Goal: Find specific page/section: Find specific page/section

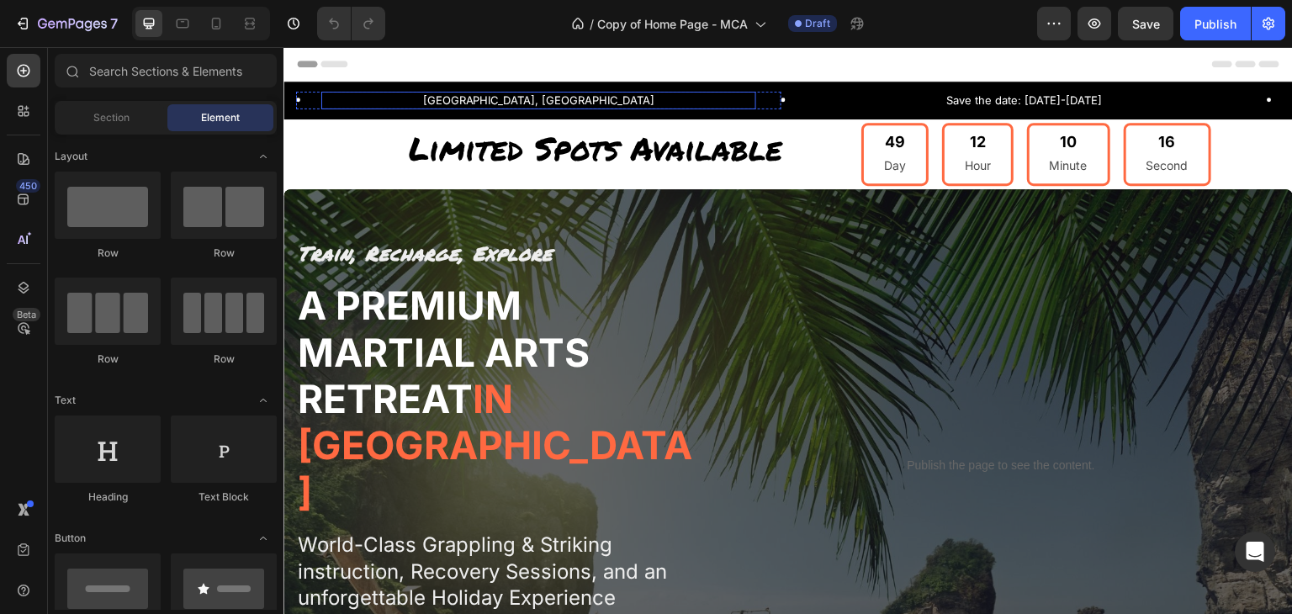
click at [532, 96] on p "[GEOGRAPHIC_DATA], [GEOGRAPHIC_DATA]" at bounding box center [539, 100] width 432 height 14
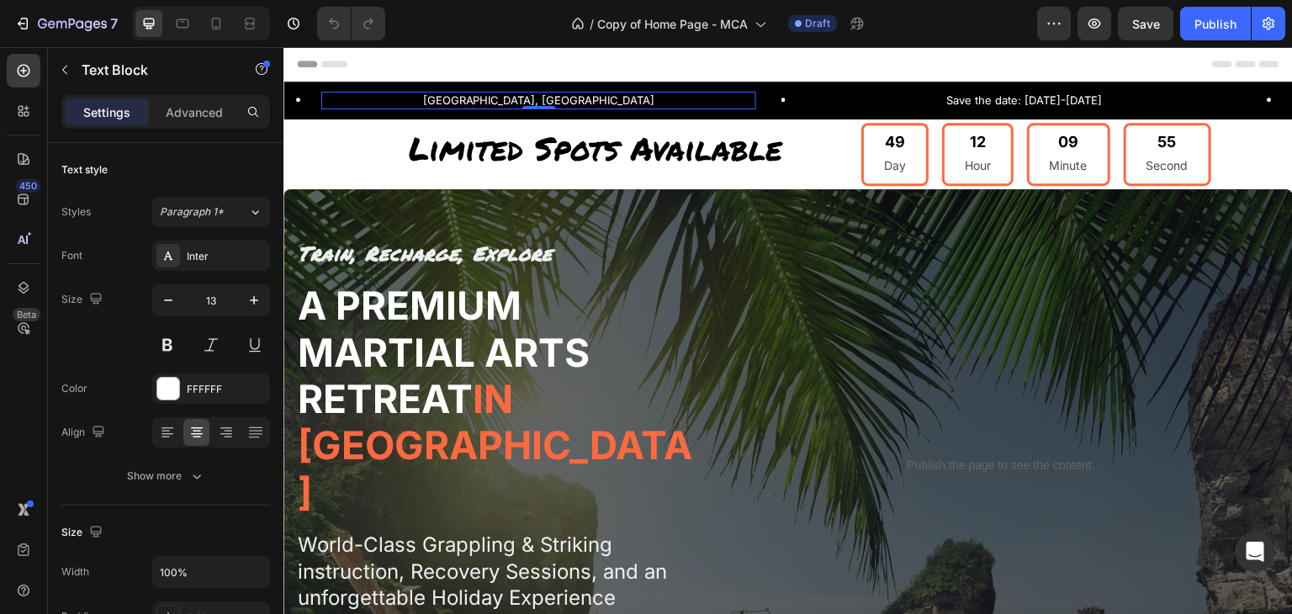
click at [560, 98] on p "[GEOGRAPHIC_DATA], [GEOGRAPHIC_DATA]" at bounding box center [539, 100] width 432 height 14
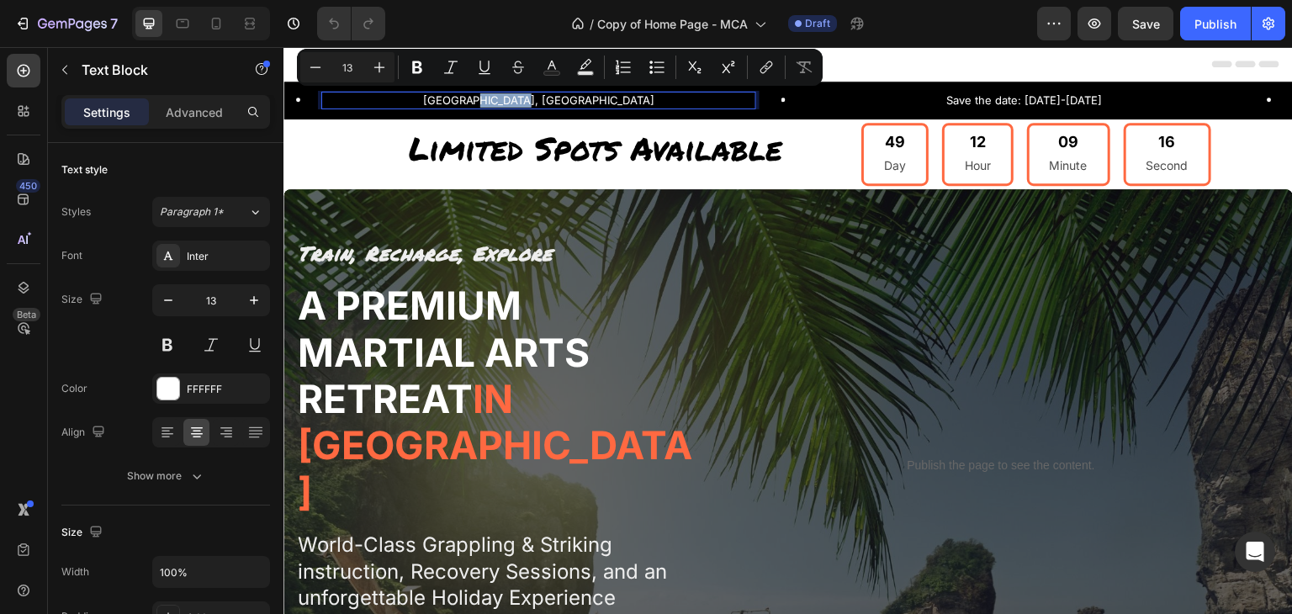
click at [560, 95] on p "[GEOGRAPHIC_DATA], [GEOGRAPHIC_DATA]" at bounding box center [539, 100] width 432 height 14
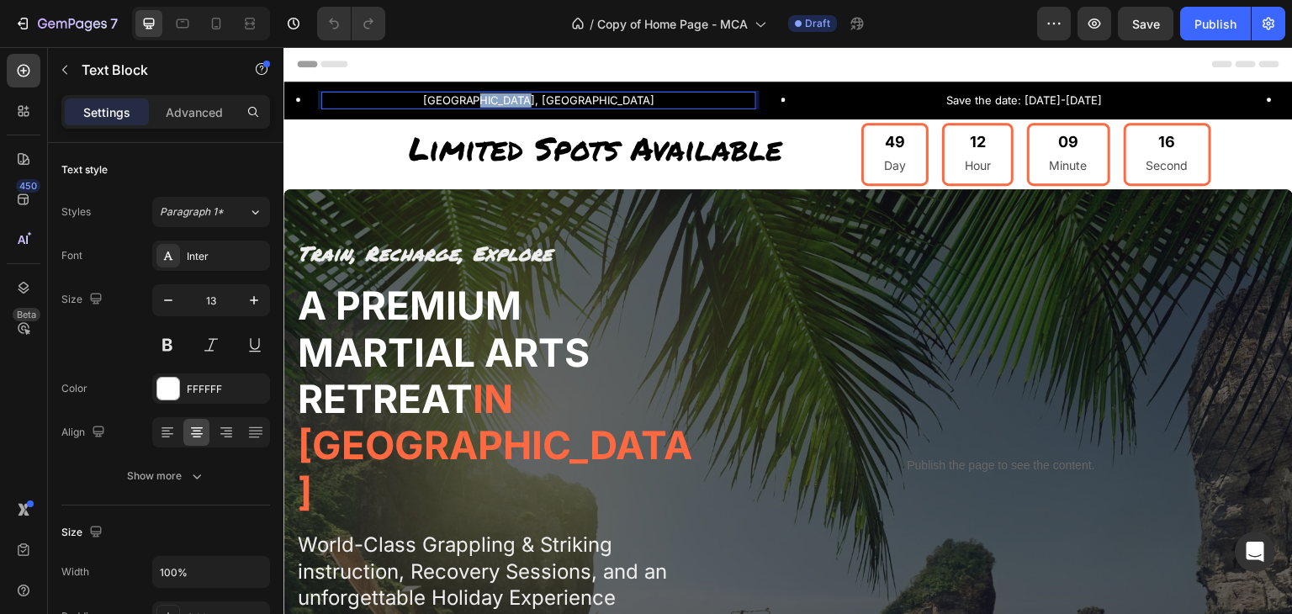
click at [560, 95] on p "[GEOGRAPHIC_DATA], [GEOGRAPHIC_DATA]" at bounding box center [539, 100] width 432 height 14
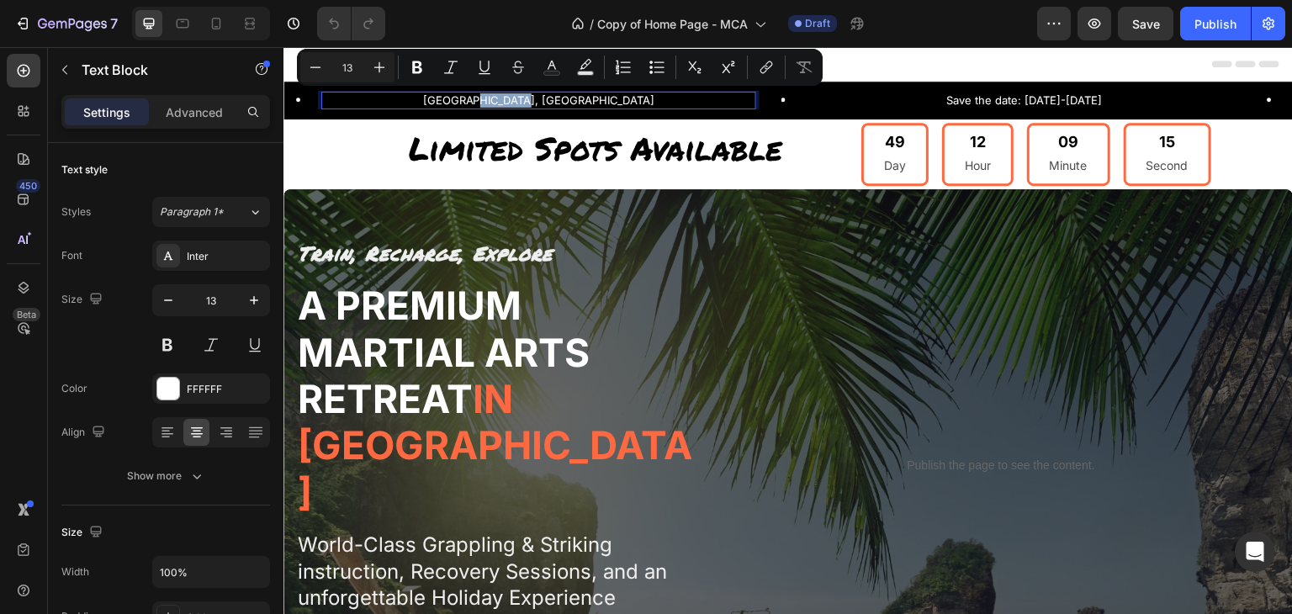
click at [648, 105] on p "[GEOGRAPHIC_DATA], [GEOGRAPHIC_DATA]" at bounding box center [539, 100] width 432 height 14
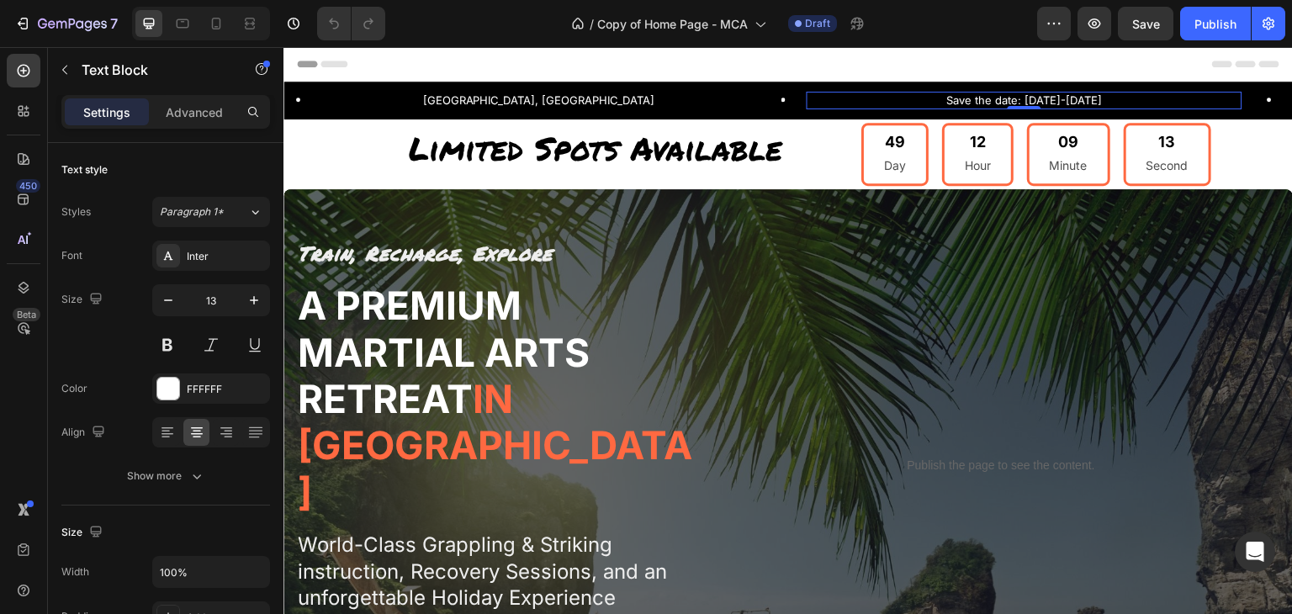
click at [935, 97] on p "Save the date: [DATE]-[DATE]" at bounding box center [1025, 100] width 432 height 14
click at [1199, 100] on p "Save the date: [DATE]-[DATE]" at bounding box center [1025, 100] width 432 height 14
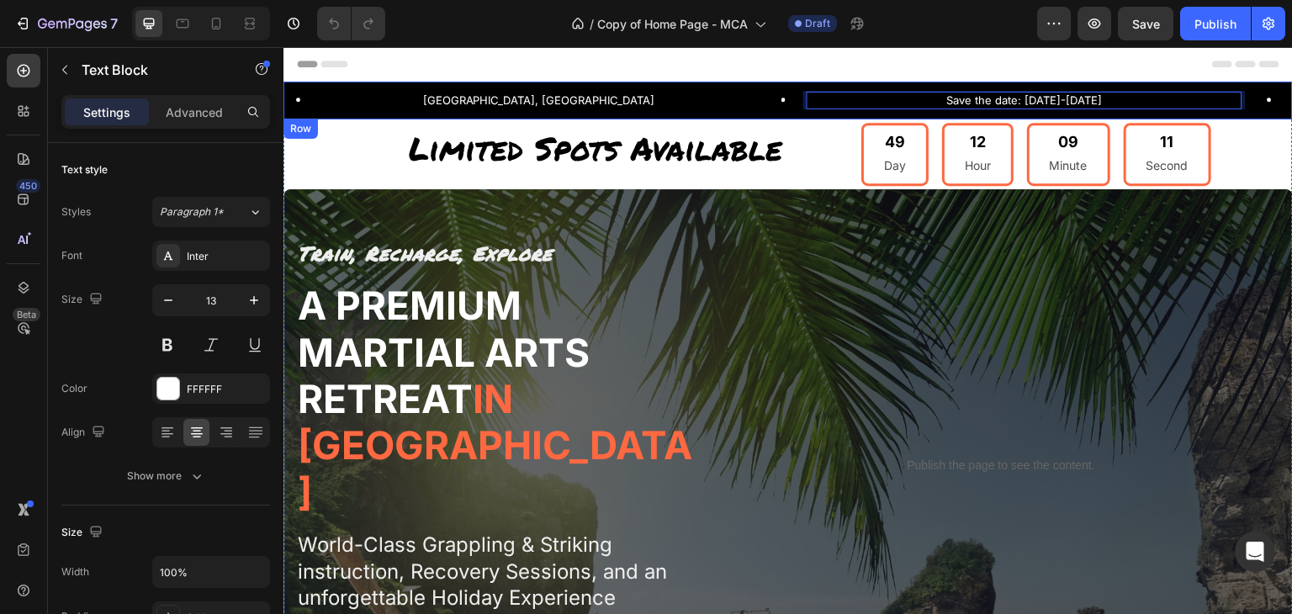
click at [538, 82] on div "[GEOGRAPHIC_DATA], [GEOGRAPHIC_DATA] Text Block Row Save the date: [DATE]-[DATE…" at bounding box center [789, 101] width 1010 height 38
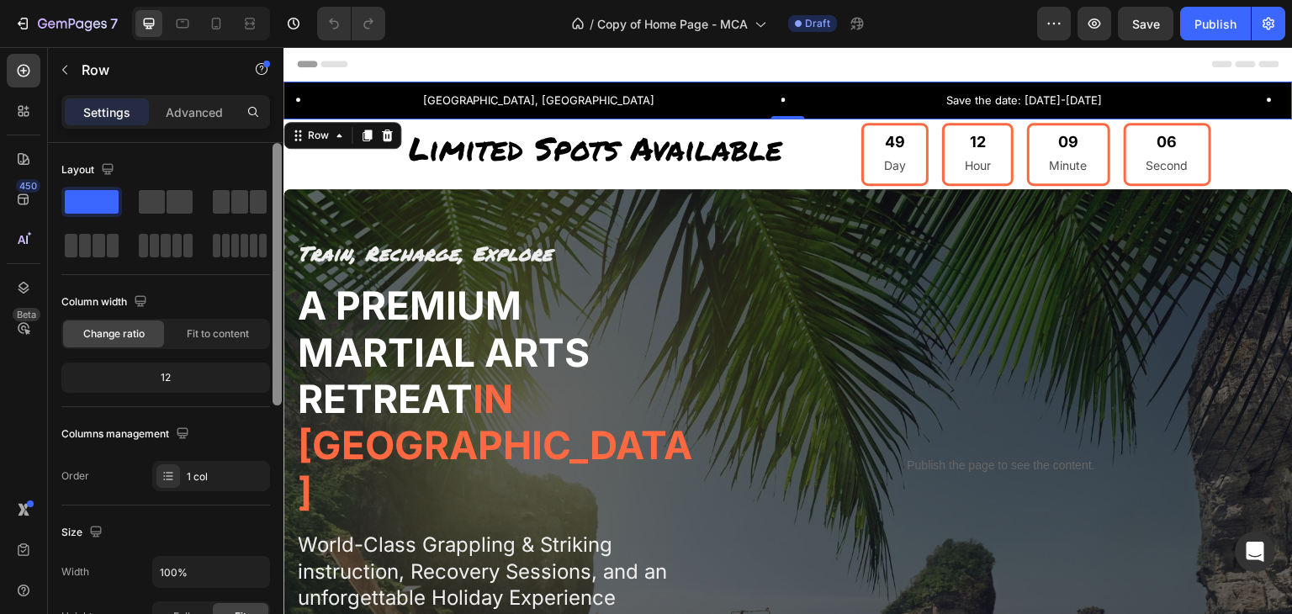
scroll to position [506, 0]
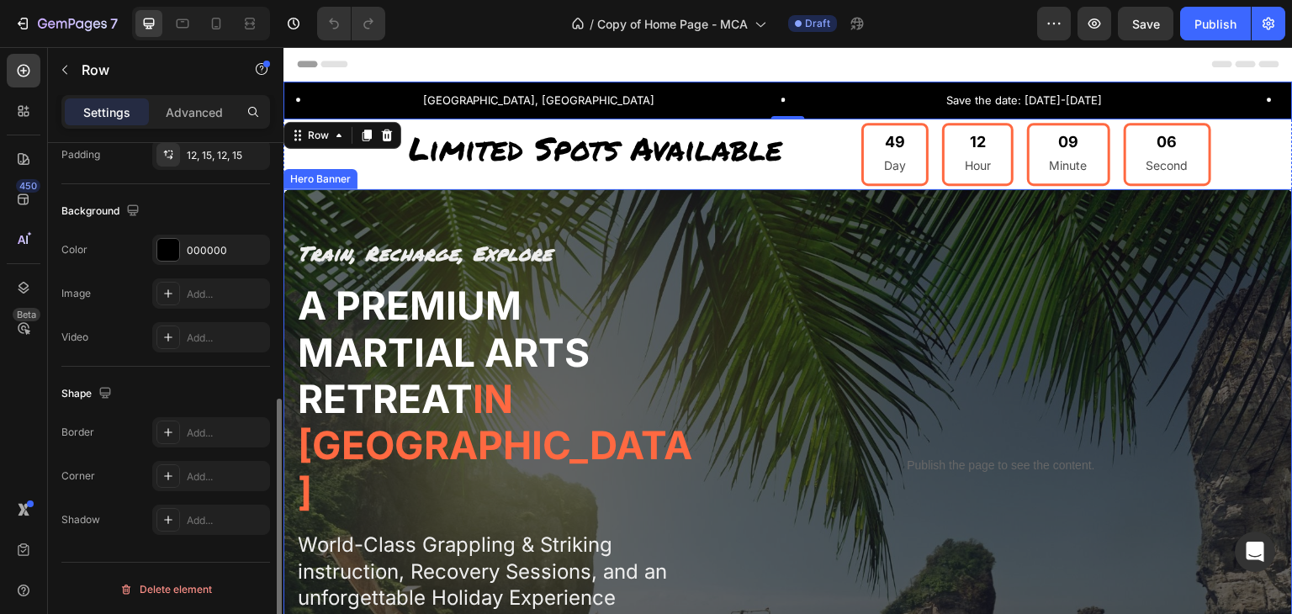
drag, startPoint x: 565, startPoint y: 327, endPoint x: 287, endPoint y: 325, distance: 278.5
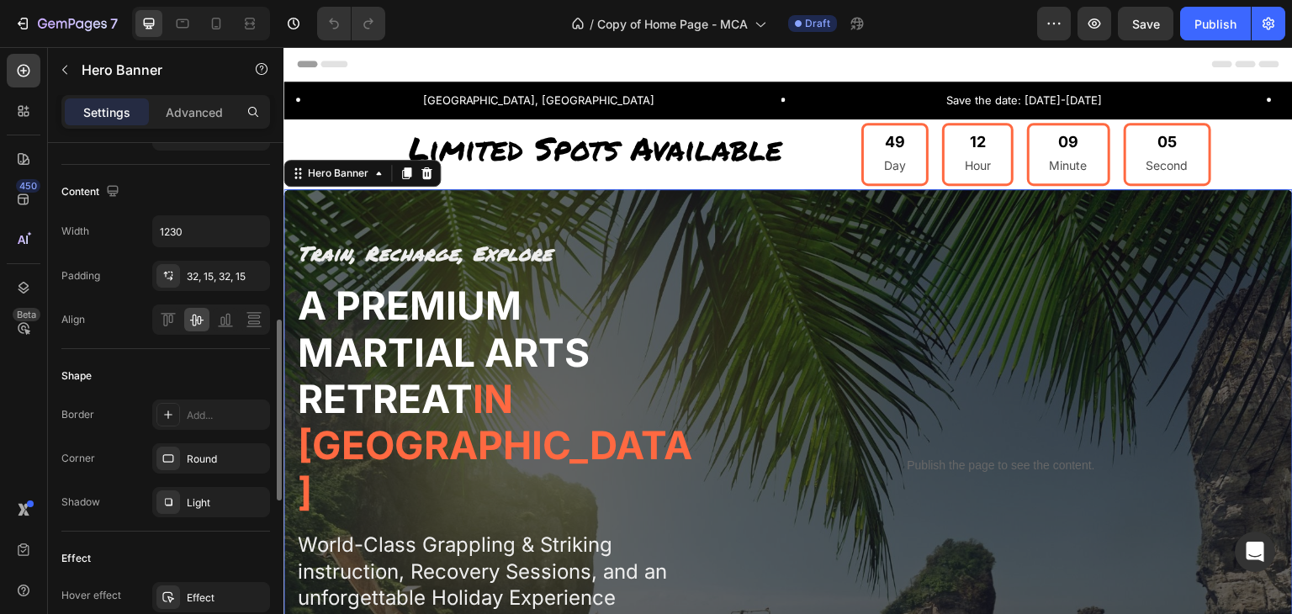
scroll to position [0, 0]
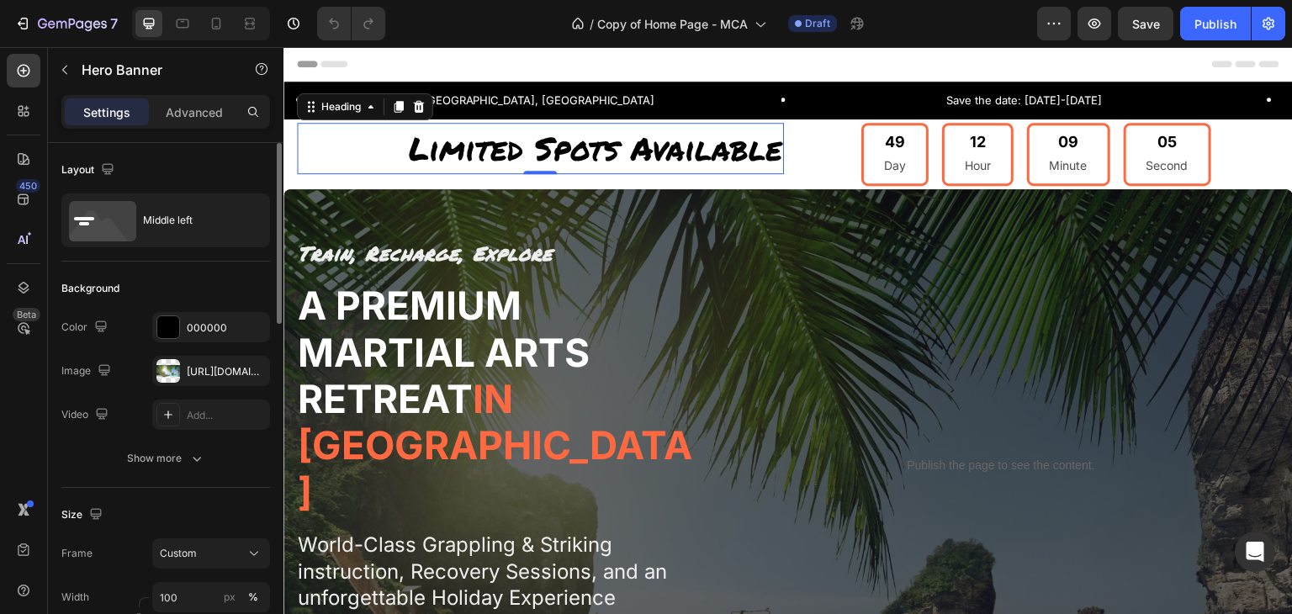
click at [343, 127] on h2 "Limited Spots Available" at bounding box center [540, 148] width 487 height 51
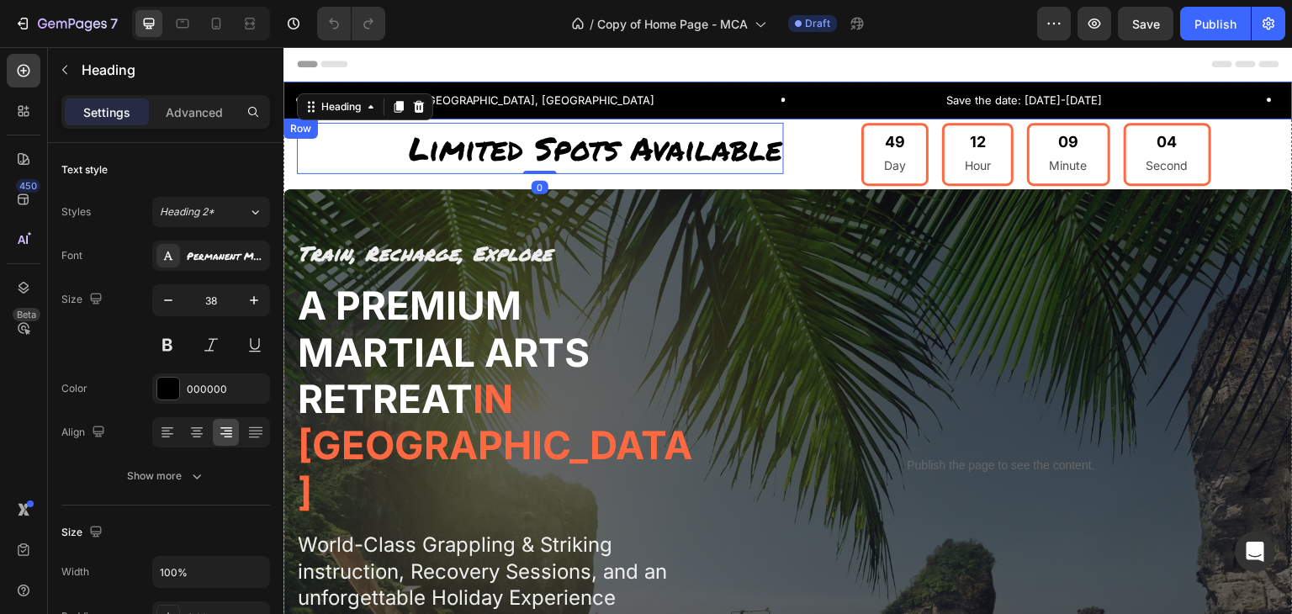
click at [342, 85] on div "[GEOGRAPHIC_DATA], [GEOGRAPHIC_DATA] Text Block Row Save the date: [DATE]-[DATE…" at bounding box center [789, 101] width 1010 height 38
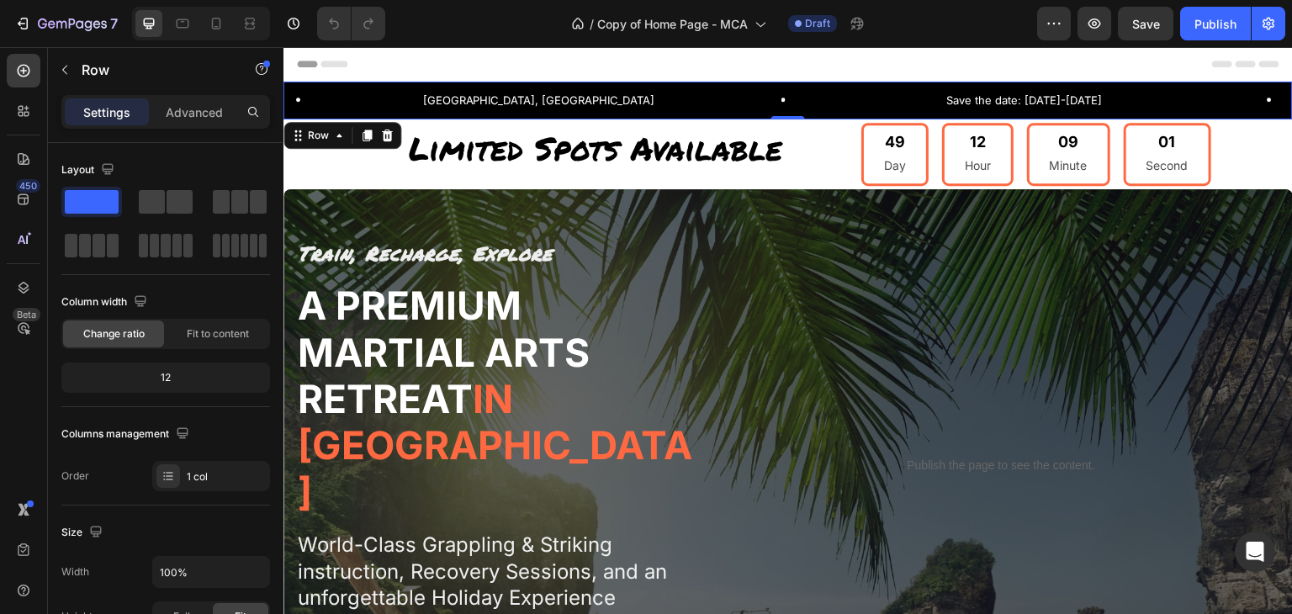
click at [338, 146] on div "Row" at bounding box center [343, 135] width 118 height 27
click at [337, 141] on icon at bounding box center [338, 135] width 13 height 13
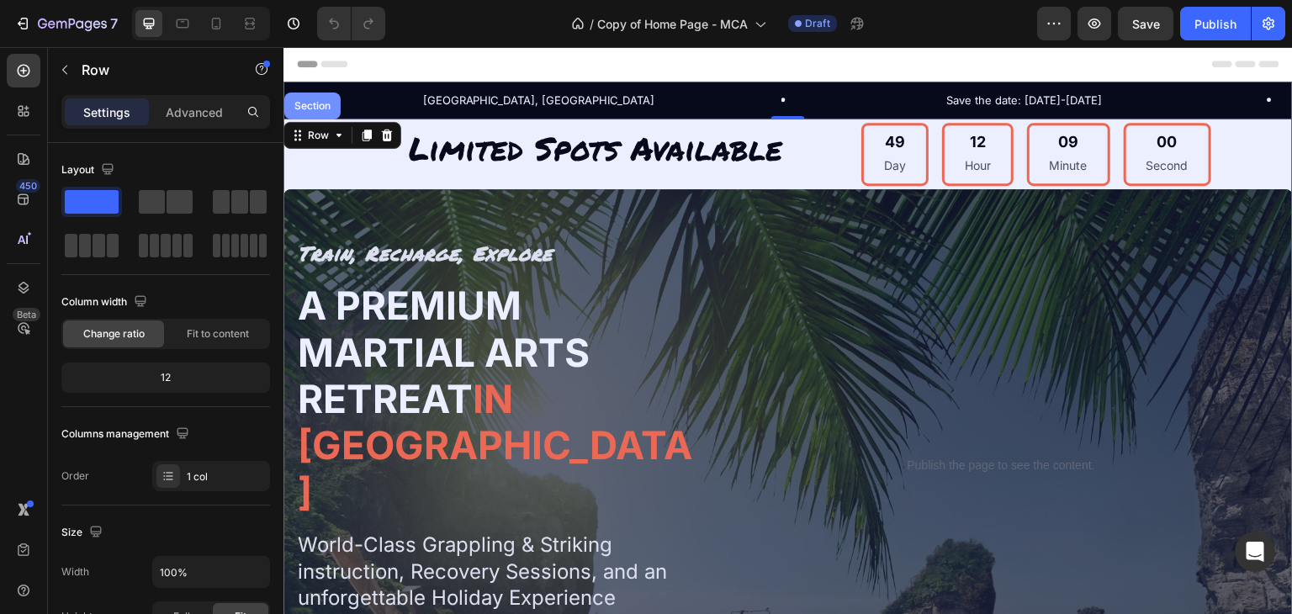
click at [313, 112] on div "Section" at bounding box center [312, 106] width 56 height 27
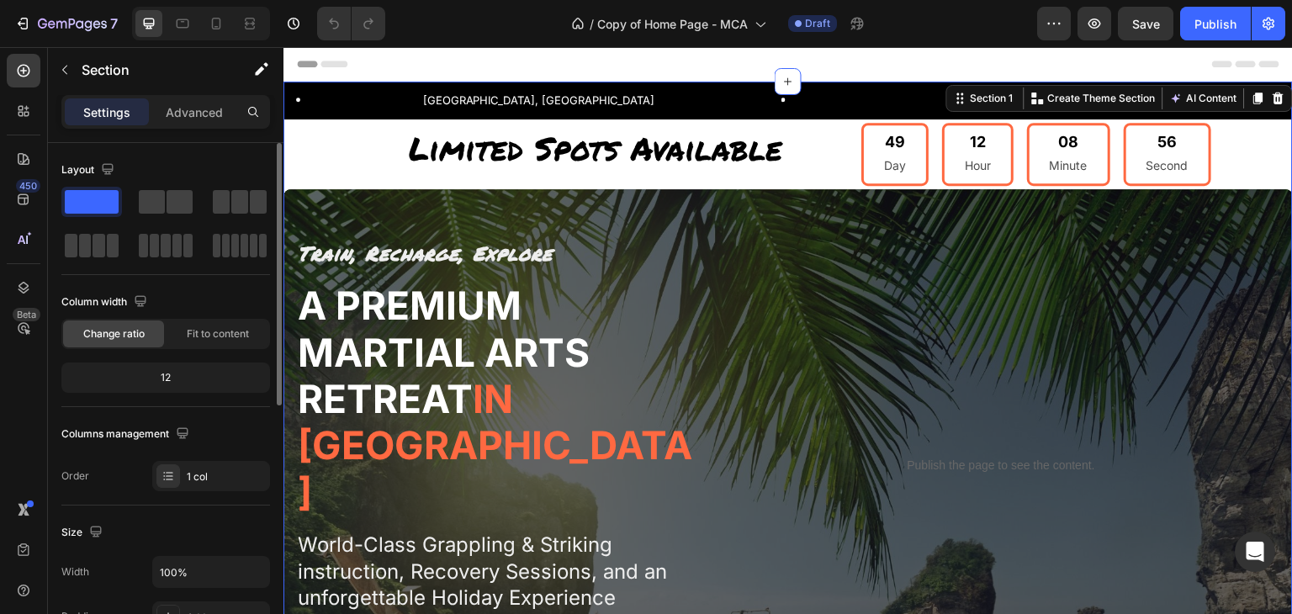
click at [199, 372] on div "12" at bounding box center [166, 378] width 202 height 24
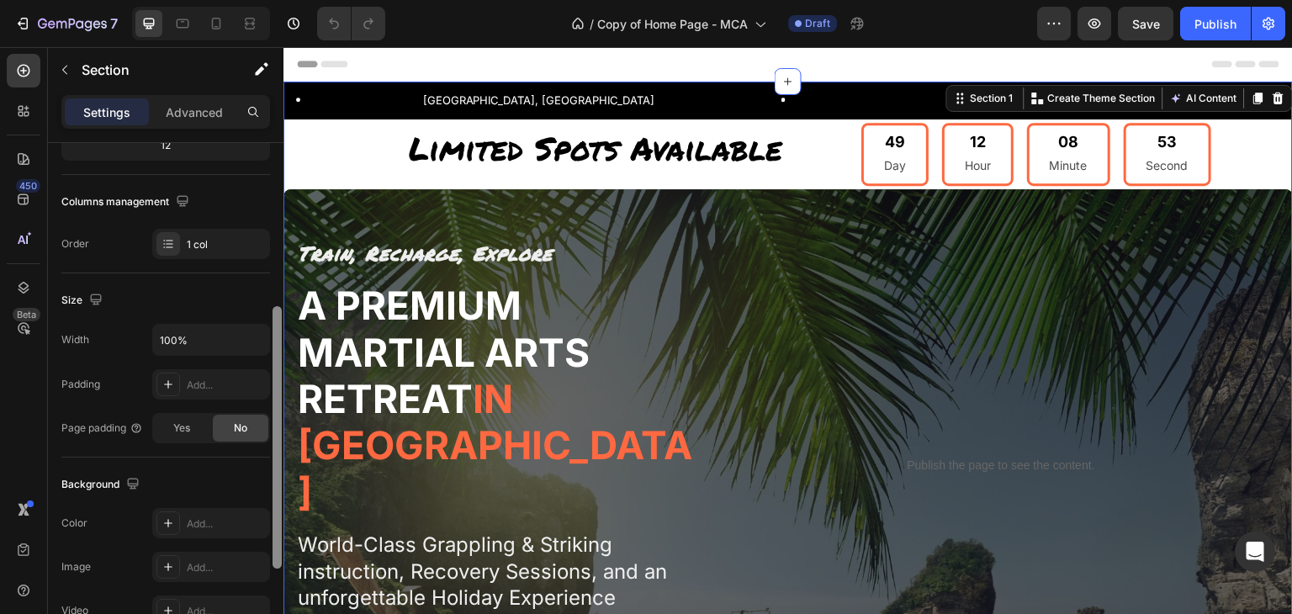
scroll to position [263, 0]
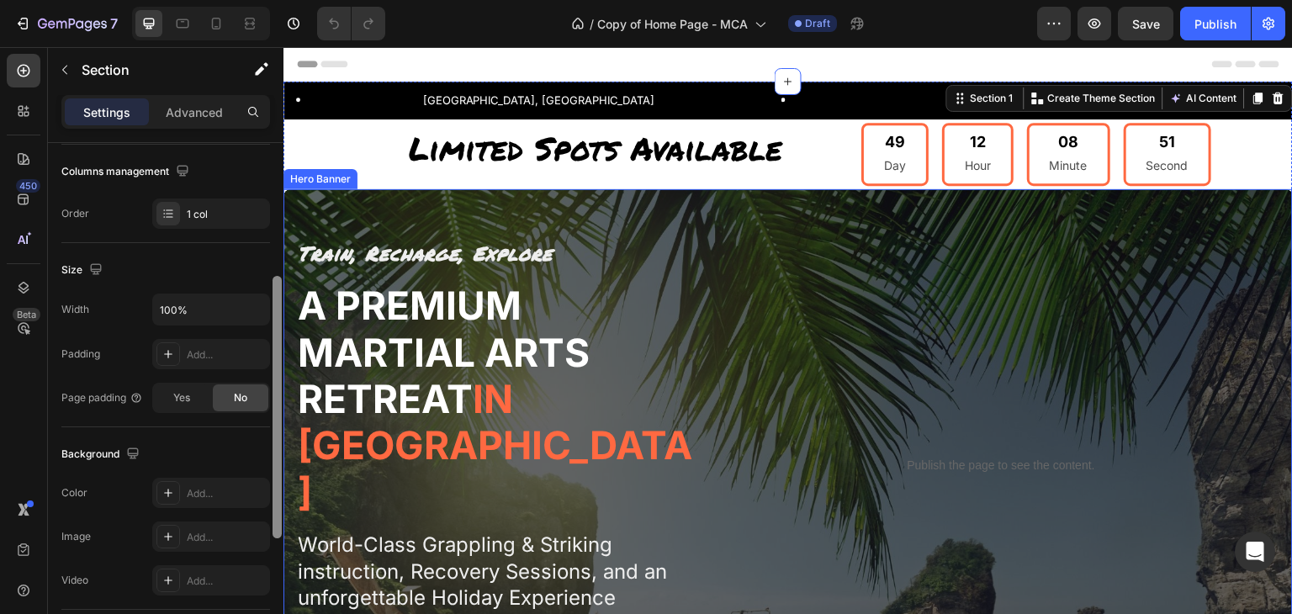
drag, startPoint x: 556, startPoint y: 327, endPoint x: 326, endPoint y: 188, distance: 269.6
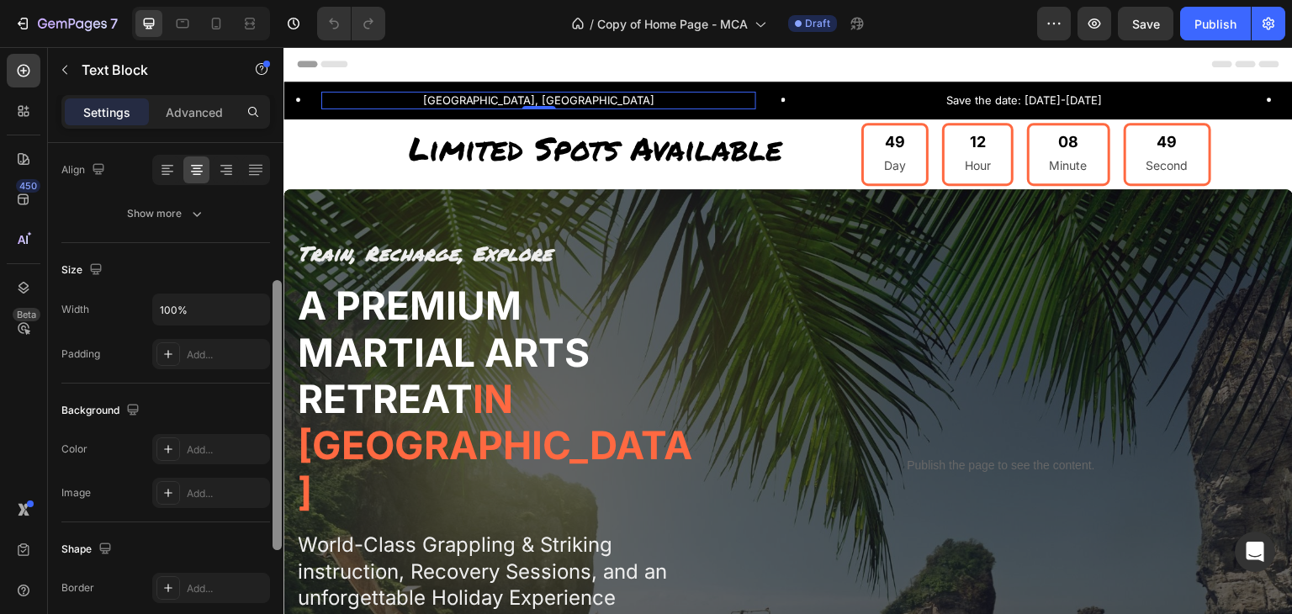
click at [546, 98] on p "[GEOGRAPHIC_DATA], [GEOGRAPHIC_DATA]" at bounding box center [539, 100] width 432 height 14
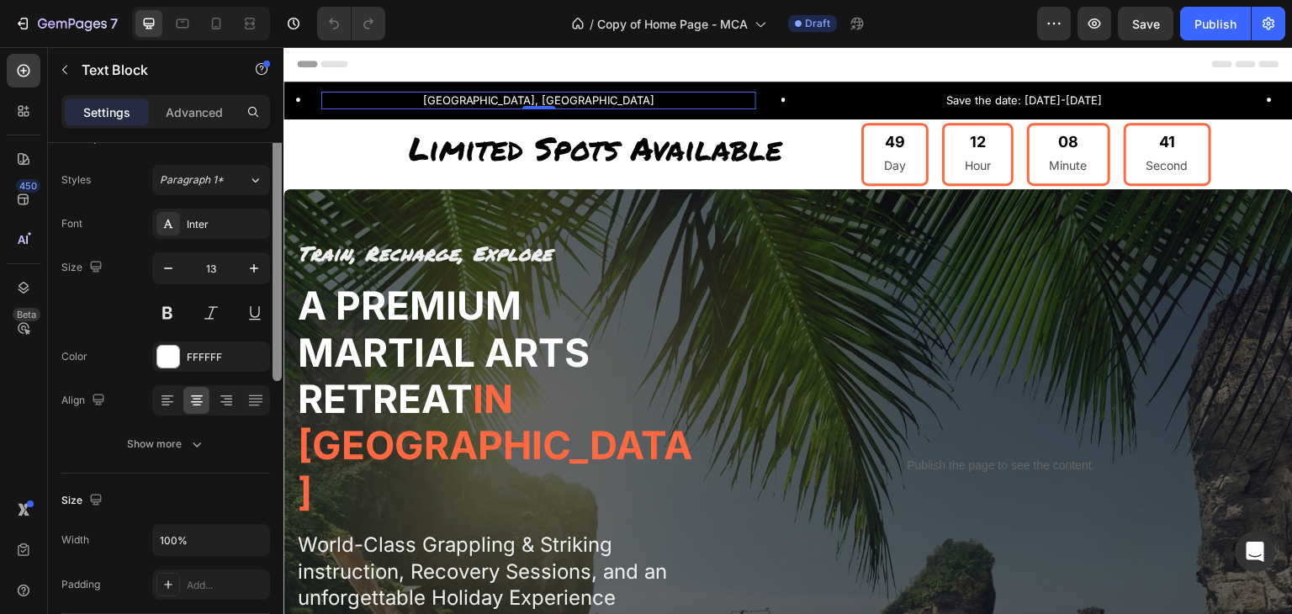
scroll to position [0, 0]
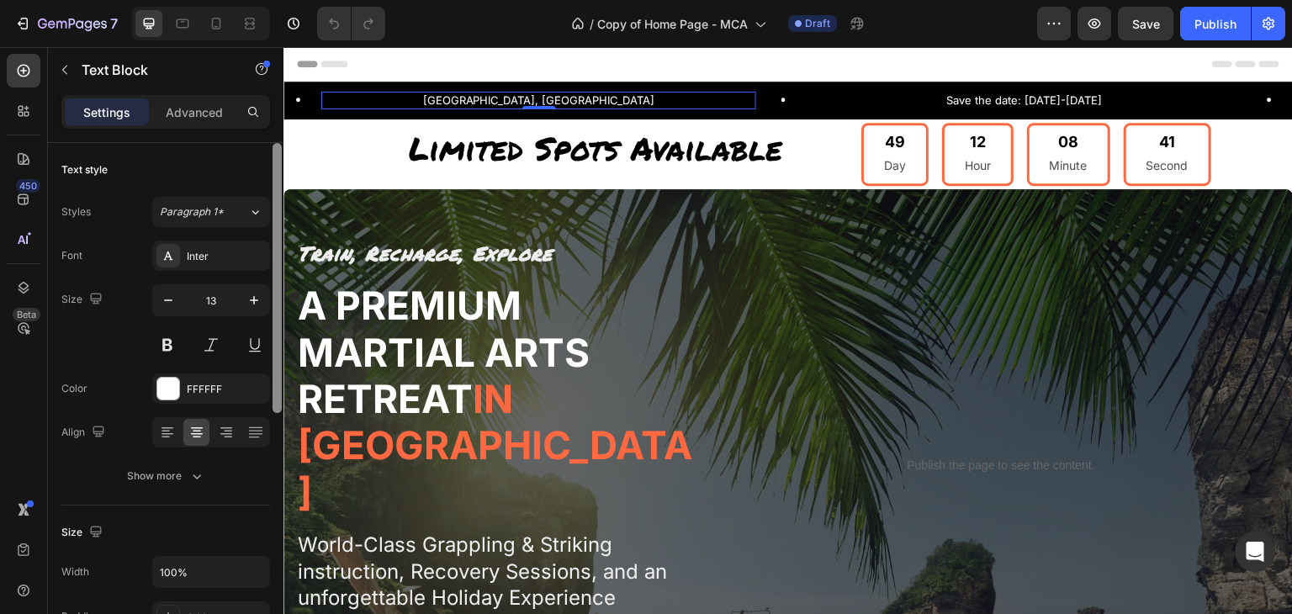
drag, startPoint x: 274, startPoint y: 233, endPoint x: 283, endPoint y: 194, distance: 40.4
click at [283, 194] on div at bounding box center [277, 402] width 13 height 519
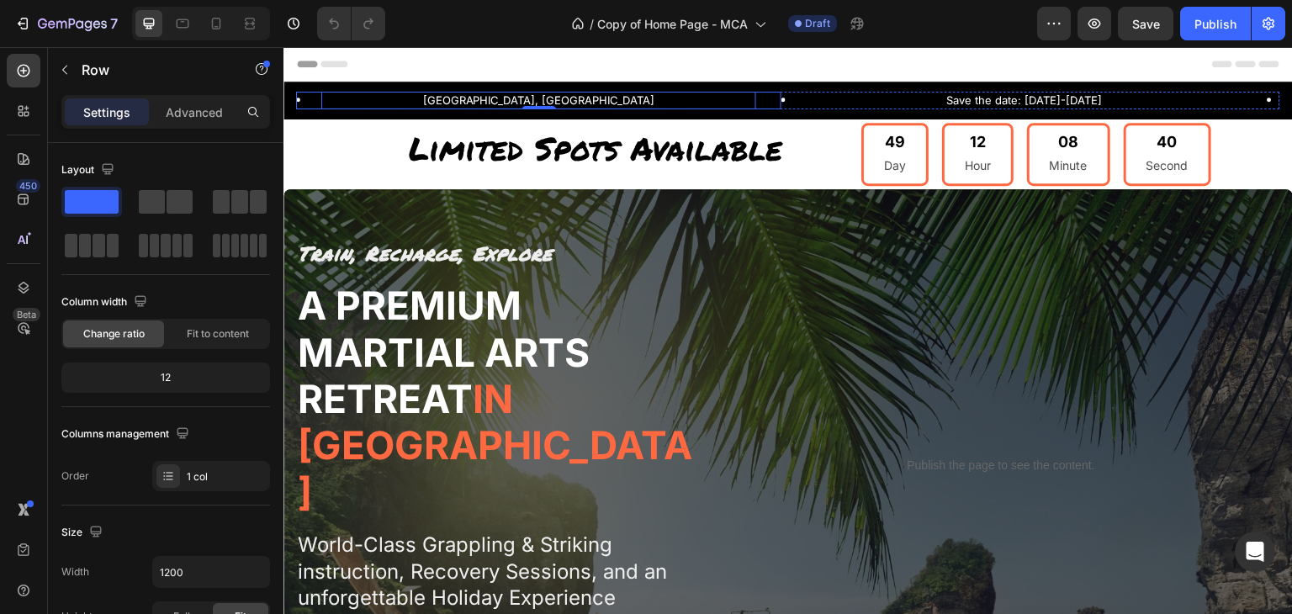
click at [296, 93] on div "[GEOGRAPHIC_DATA], [GEOGRAPHIC_DATA] Text Block 0 Row" at bounding box center [538, 101] width 485 height 18
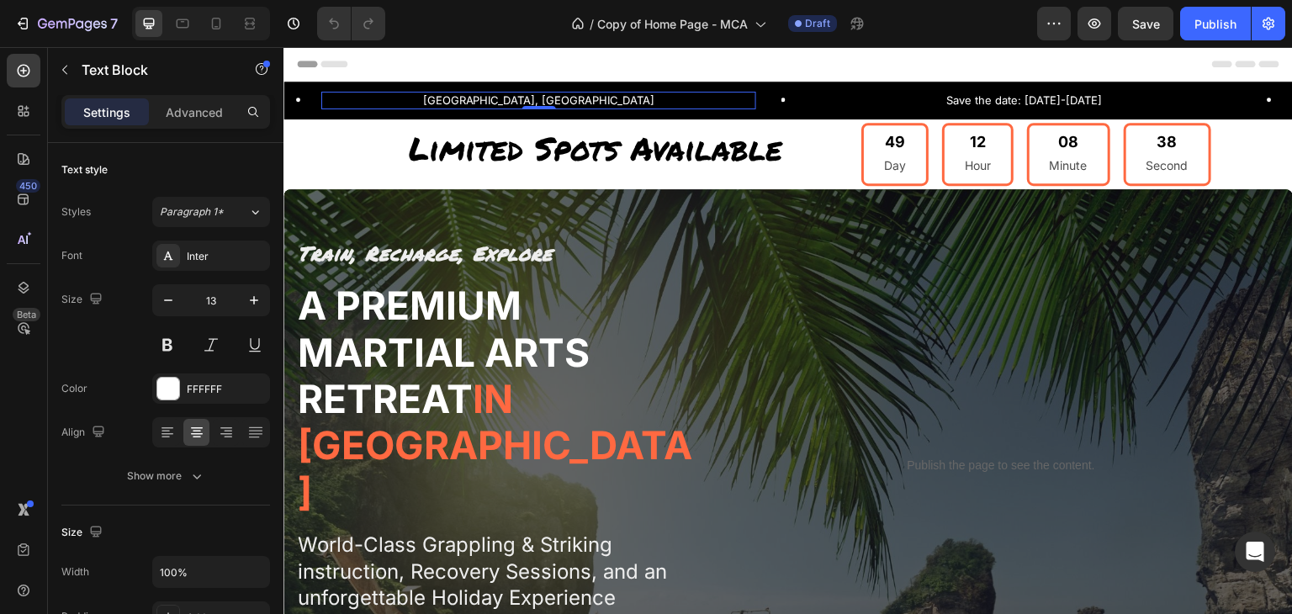
click at [337, 98] on p "[GEOGRAPHIC_DATA], [GEOGRAPHIC_DATA]" at bounding box center [539, 100] width 432 height 14
click at [316, 98] on div "[GEOGRAPHIC_DATA], [GEOGRAPHIC_DATA] Text Block 0 Row" at bounding box center [538, 101] width 485 height 18
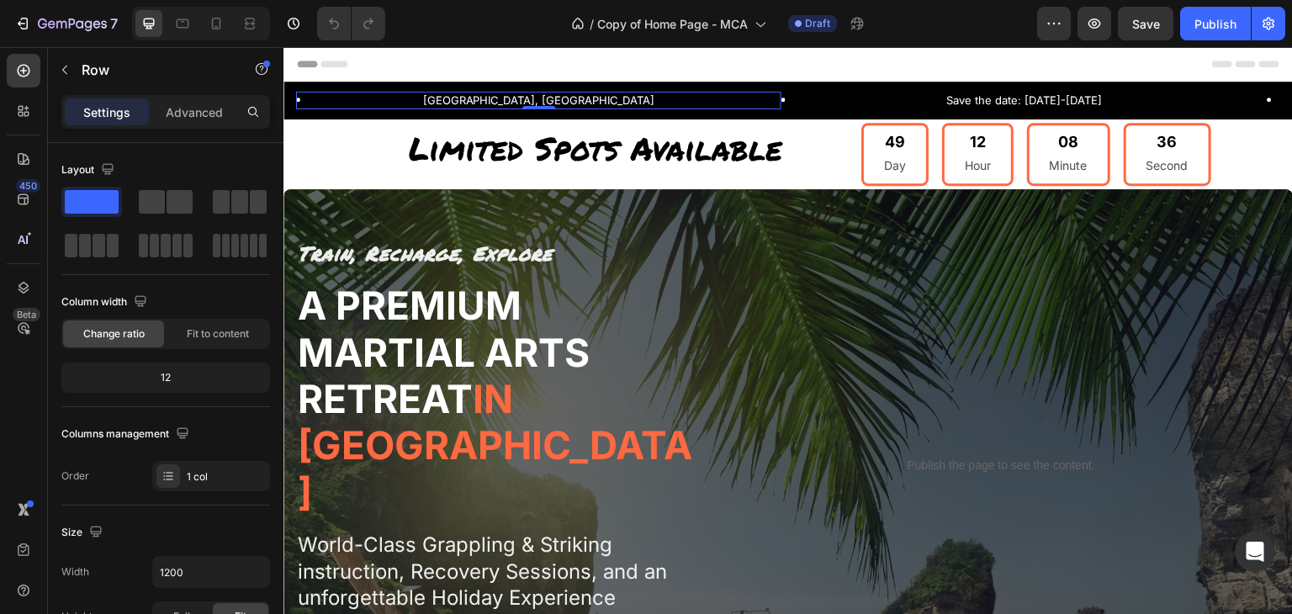
click at [346, 101] on p "[GEOGRAPHIC_DATA], [GEOGRAPHIC_DATA]" at bounding box center [539, 100] width 432 height 14
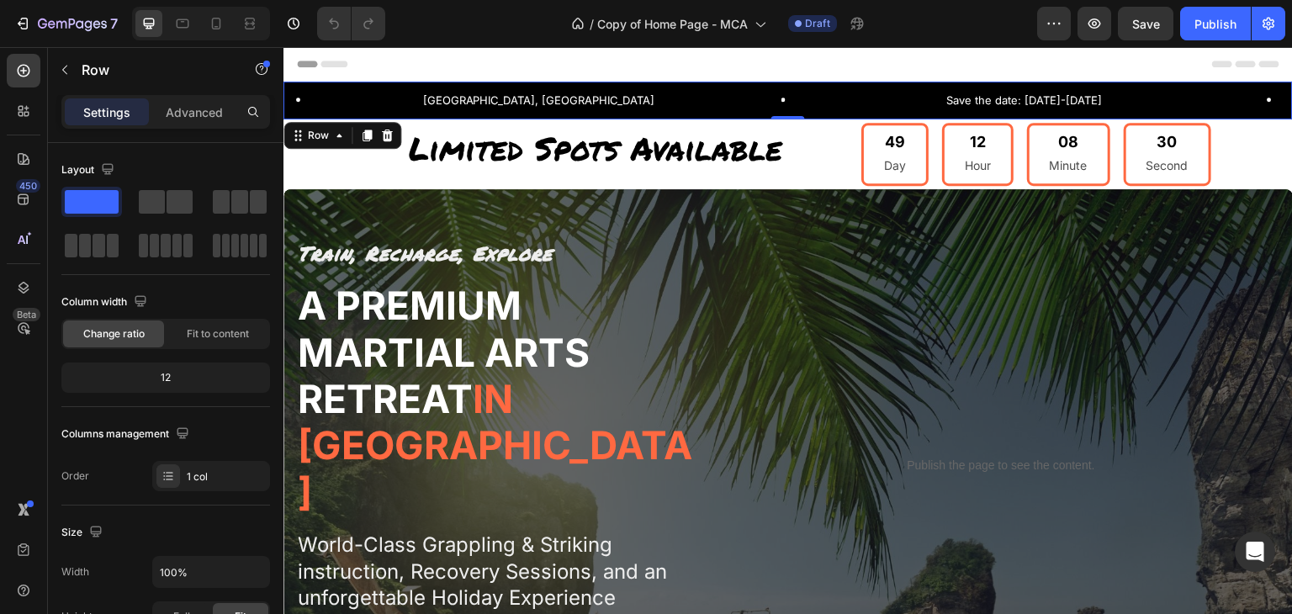
click at [370, 88] on div "[GEOGRAPHIC_DATA], [GEOGRAPHIC_DATA] Text Block Row Save the date: [DATE]-[DATE…" at bounding box center [789, 101] width 1010 height 38
click at [210, 112] on p "Advanced" at bounding box center [194, 112] width 57 height 18
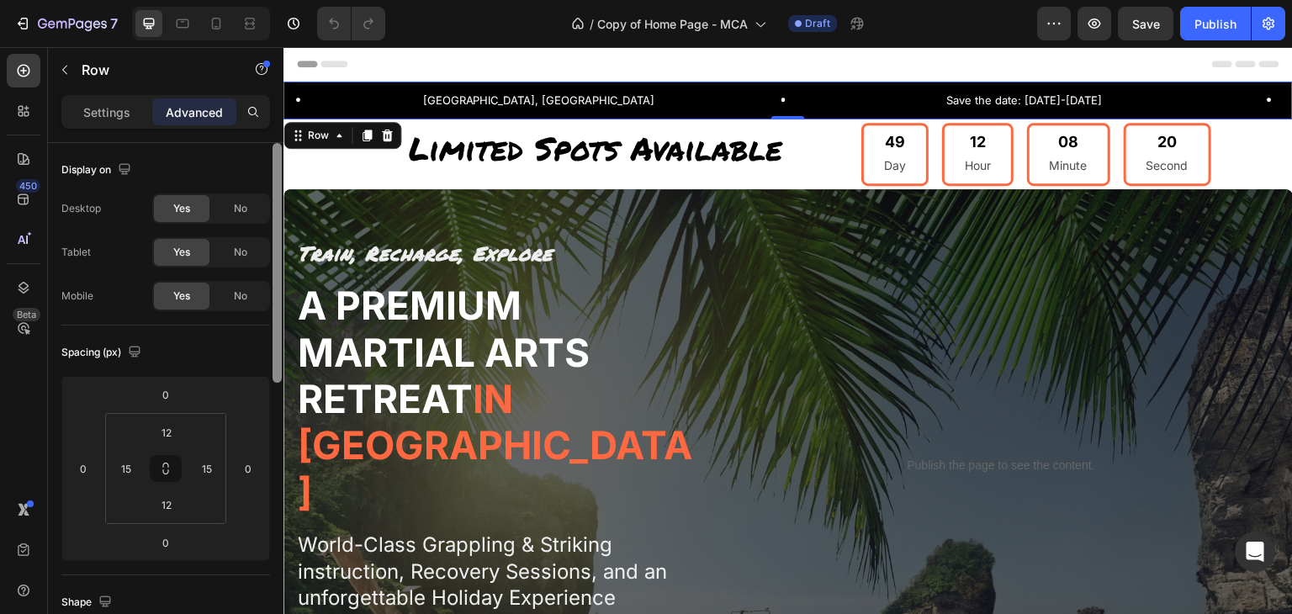
drag, startPoint x: 276, startPoint y: 213, endPoint x: 273, endPoint y: 144, distance: 69.1
click at [273, 144] on div at bounding box center [277, 263] width 9 height 240
click at [102, 114] on p "Settings" at bounding box center [106, 112] width 47 height 18
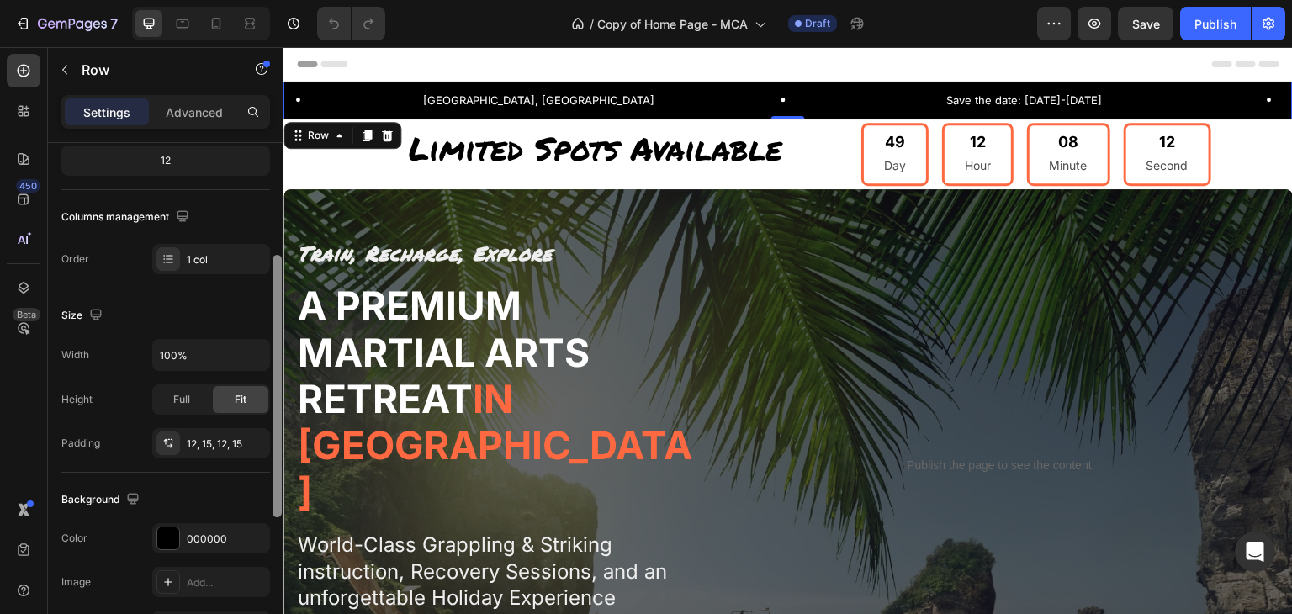
scroll to position [224, 0]
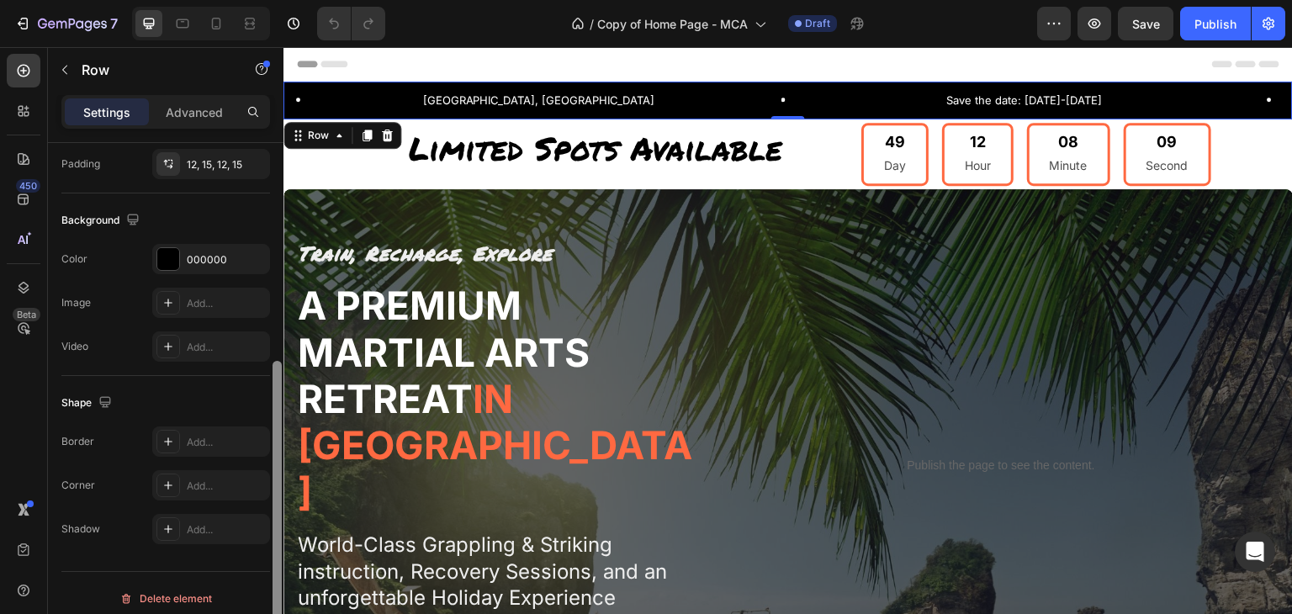
drag, startPoint x: 279, startPoint y: 207, endPoint x: 279, endPoint y: 461, distance: 254.1
click at [279, 461] on div at bounding box center [277, 492] width 9 height 263
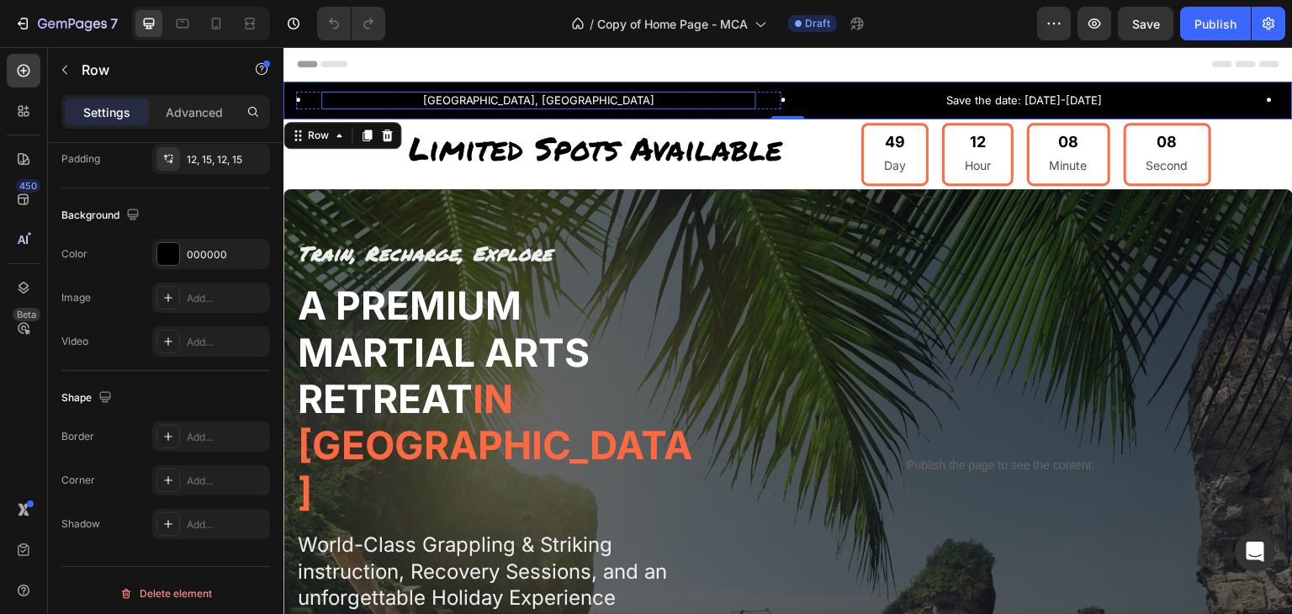
click at [539, 102] on p "[GEOGRAPHIC_DATA], [GEOGRAPHIC_DATA]" at bounding box center [539, 100] width 432 height 14
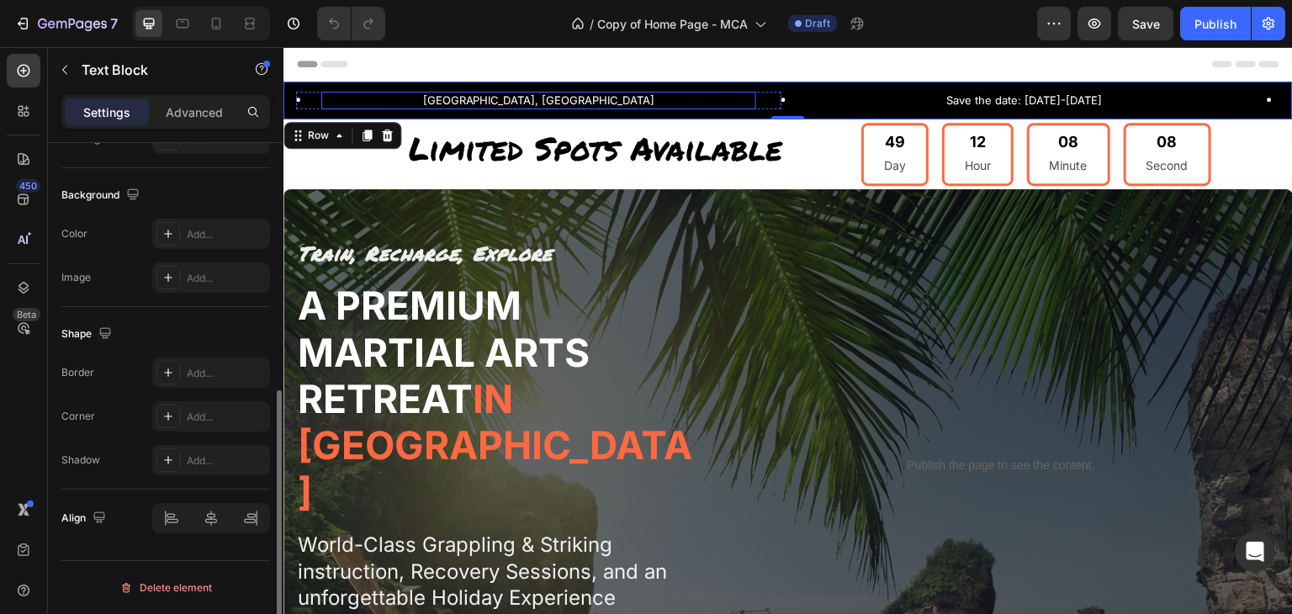
scroll to position [0, 0]
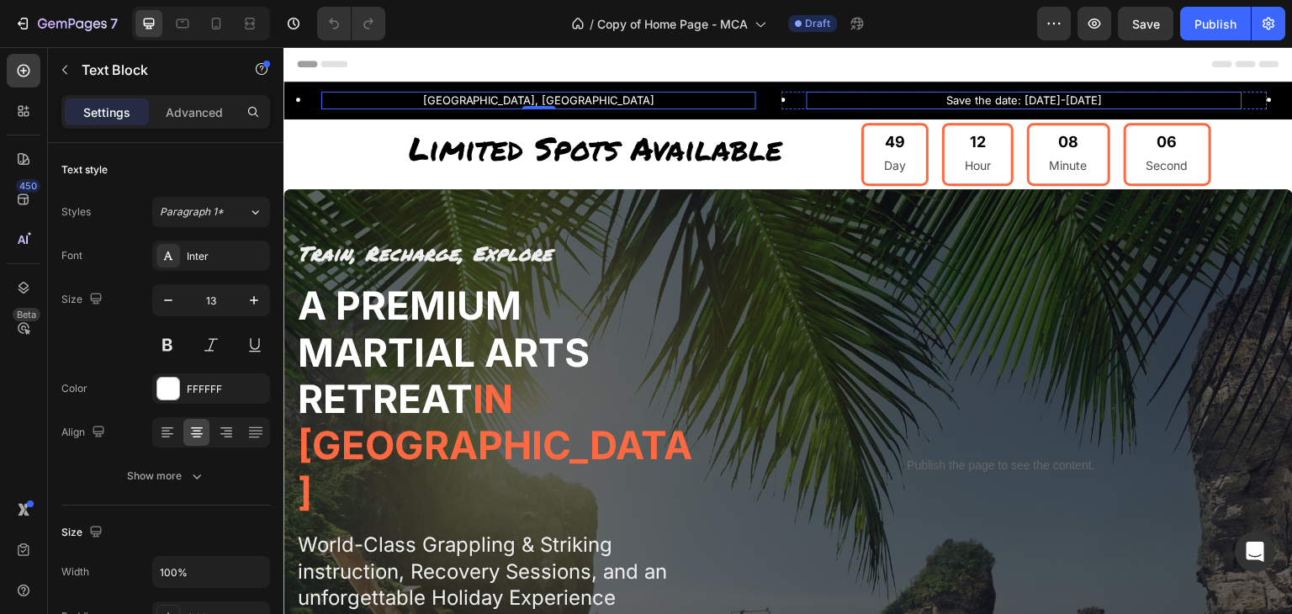
click at [930, 103] on p "Save the date: [DATE]-[DATE]" at bounding box center [1025, 100] width 432 height 14
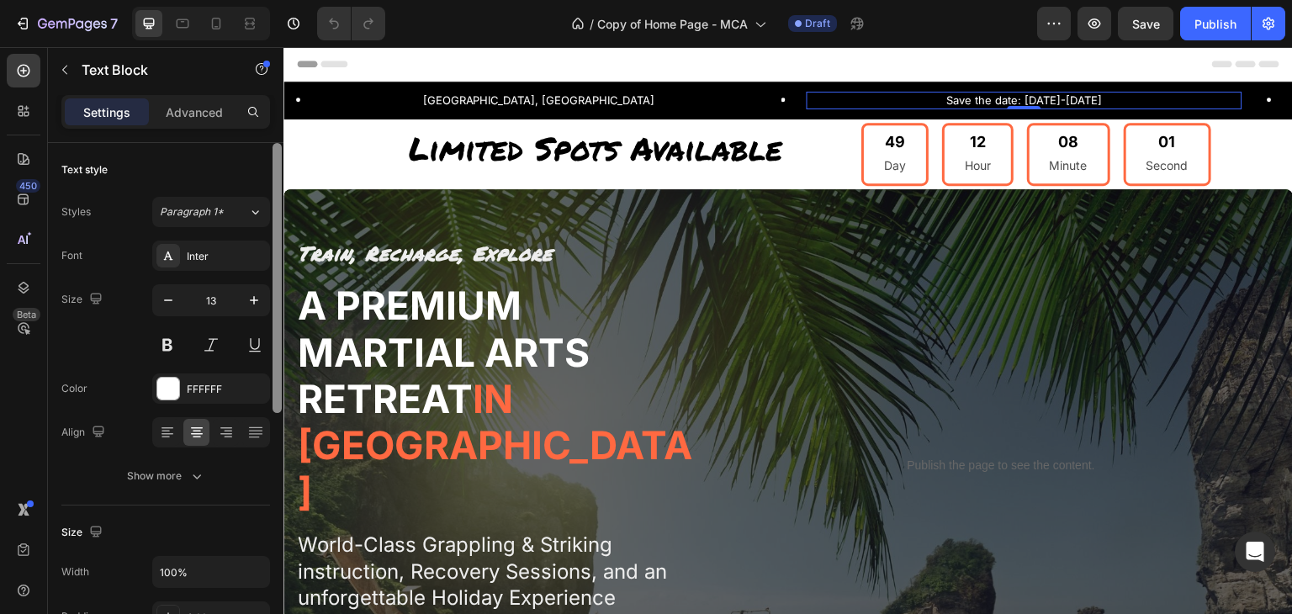
drag, startPoint x: 275, startPoint y: 161, endPoint x: 279, endPoint y: 82, distance: 79.2
click at [279, 82] on div "Sections(18) Elements(83) Section Element Hero Section Product Detail Brands Tr…" at bounding box center [166, 330] width 236 height 567
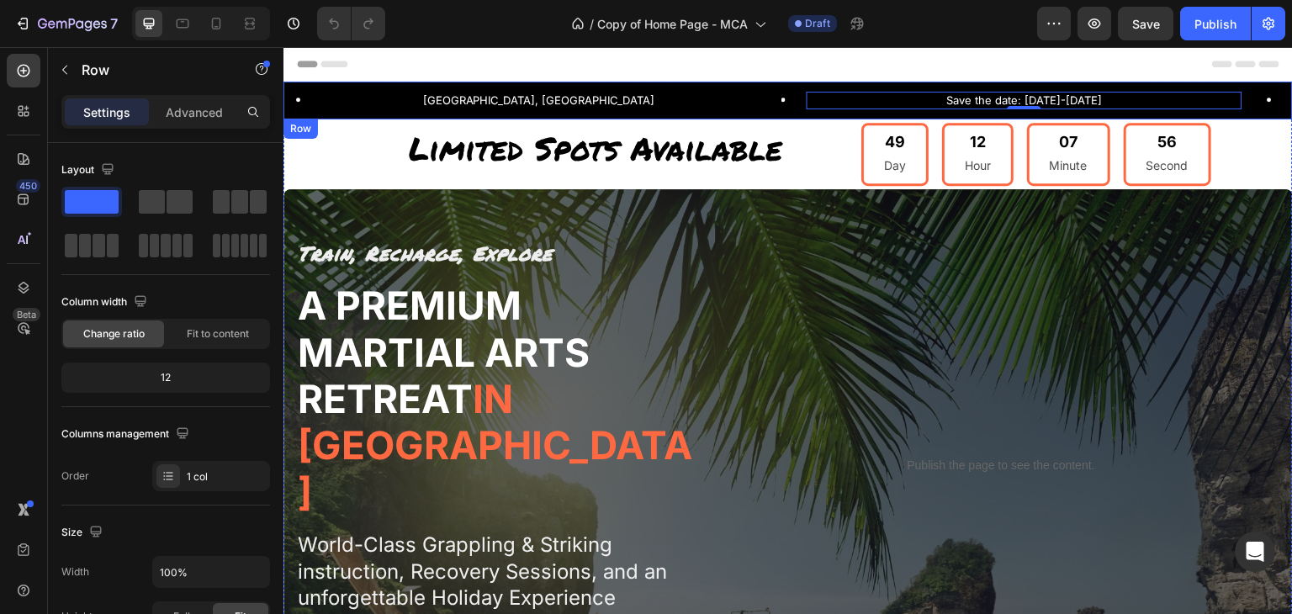
click at [379, 82] on div "[GEOGRAPHIC_DATA], [GEOGRAPHIC_DATA] Text Block Row Save the date: [DATE]-[DATE…" at bounding box center [789, 101] width 1010 height 38
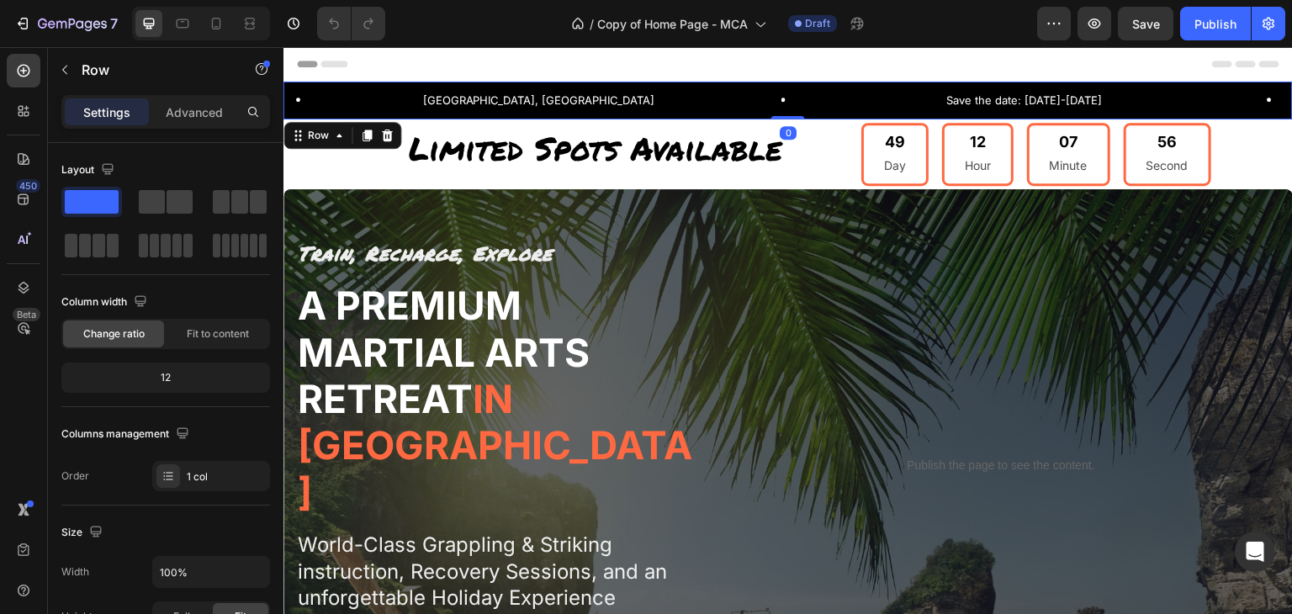
click at [370, 62] on div "Header" at bounding box center [788, 64] width 983 height 34
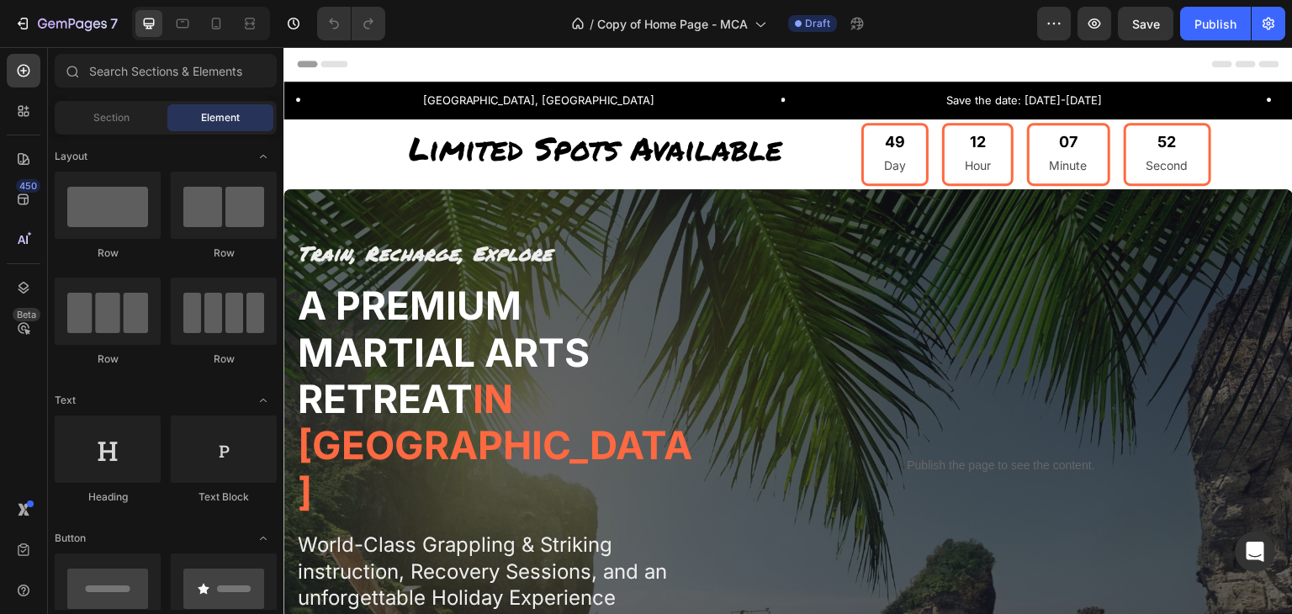
click at [385, 69] on div "Header" at bounding box center [788, 64] width 983 height 34
click at [372, 62] on div "Header" at bounding box center [788, 64] width 983 height 34
click at [313, 64] on div "Header" at bounding box center [325, 64] width 62 height 20
click at [303, 64] on icon at bounding box center [303, 64] width 12 height 12
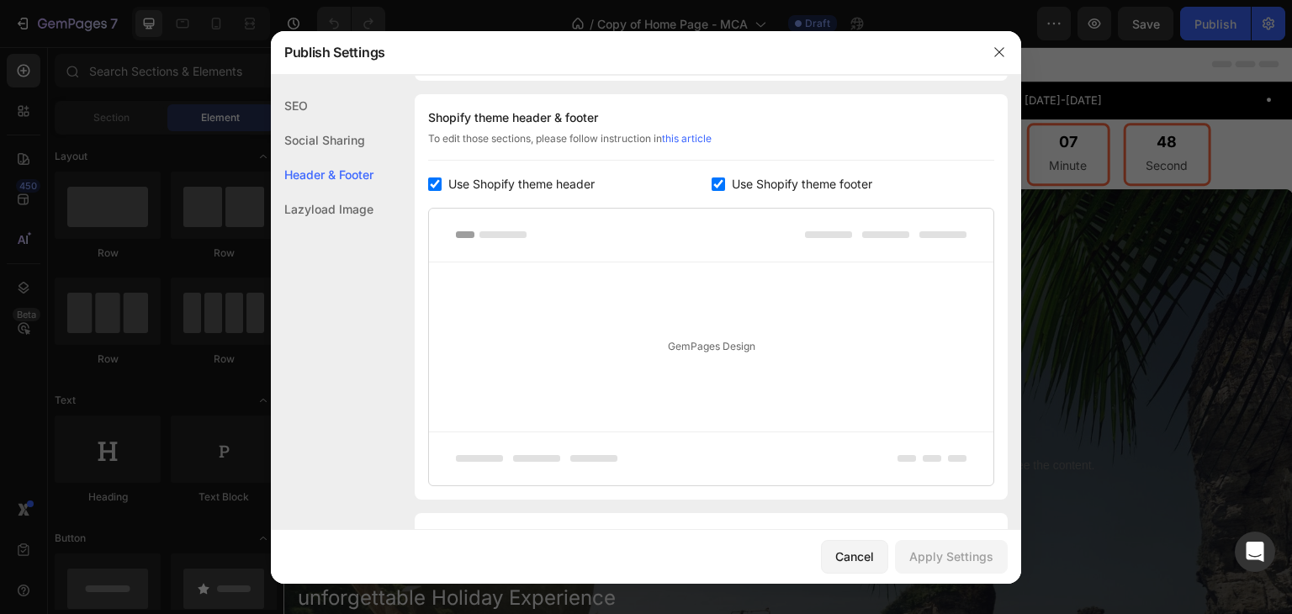
scroll to position [227, 0]
click at [997, 55] on icon "button" at bounding box center [999, 51] width 9 height 9
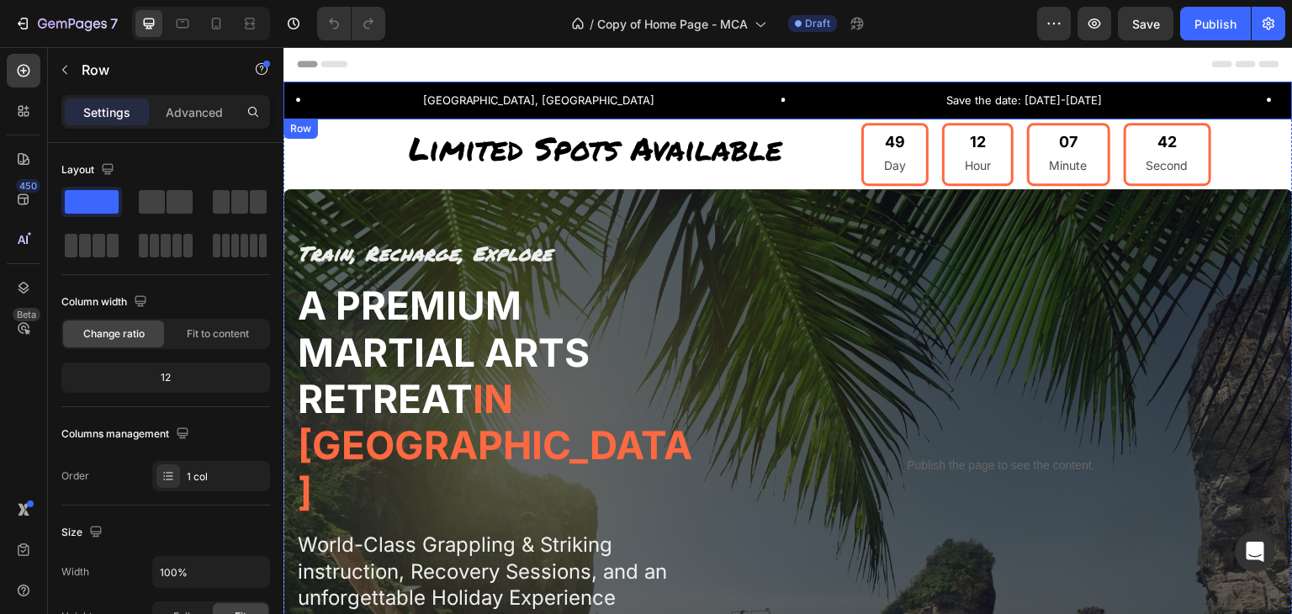
click at [306, 86] on div "[GEOGRAPHIC_DATA], [GEOGRAPHIC_DATA] Text Block Row Save the date: [DATE]-[DATE…" at bounding box center [789, 101] width 1010 height 38
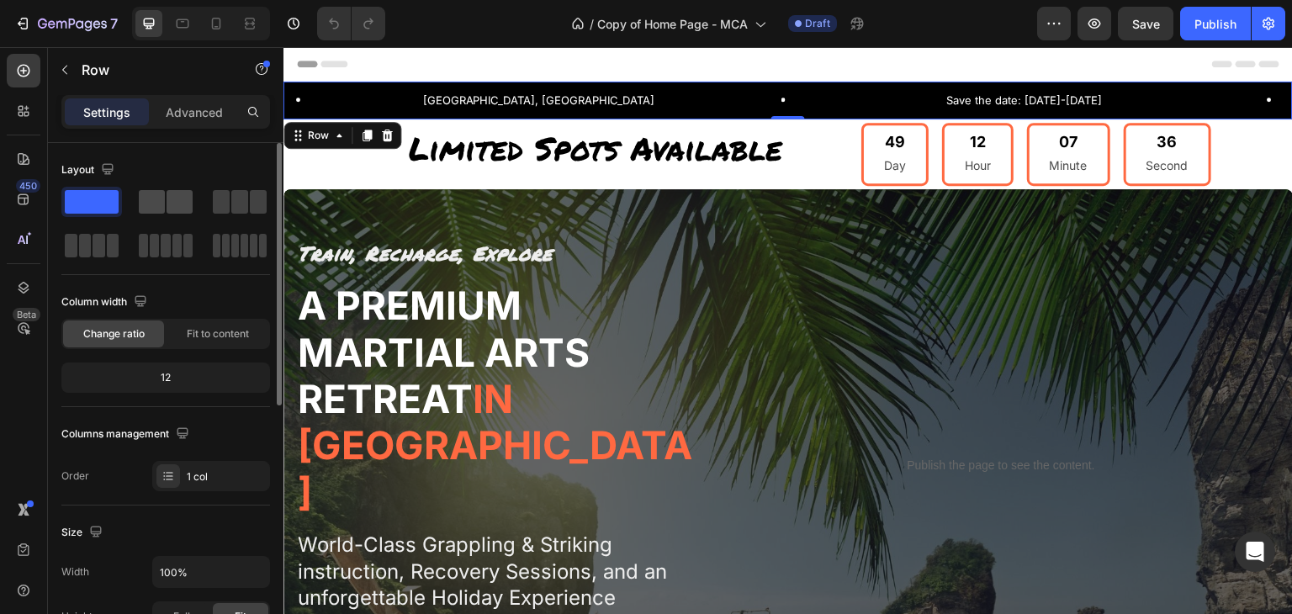
click at [158, 206] on span at bounding box center [152, 202] width 26 height 24
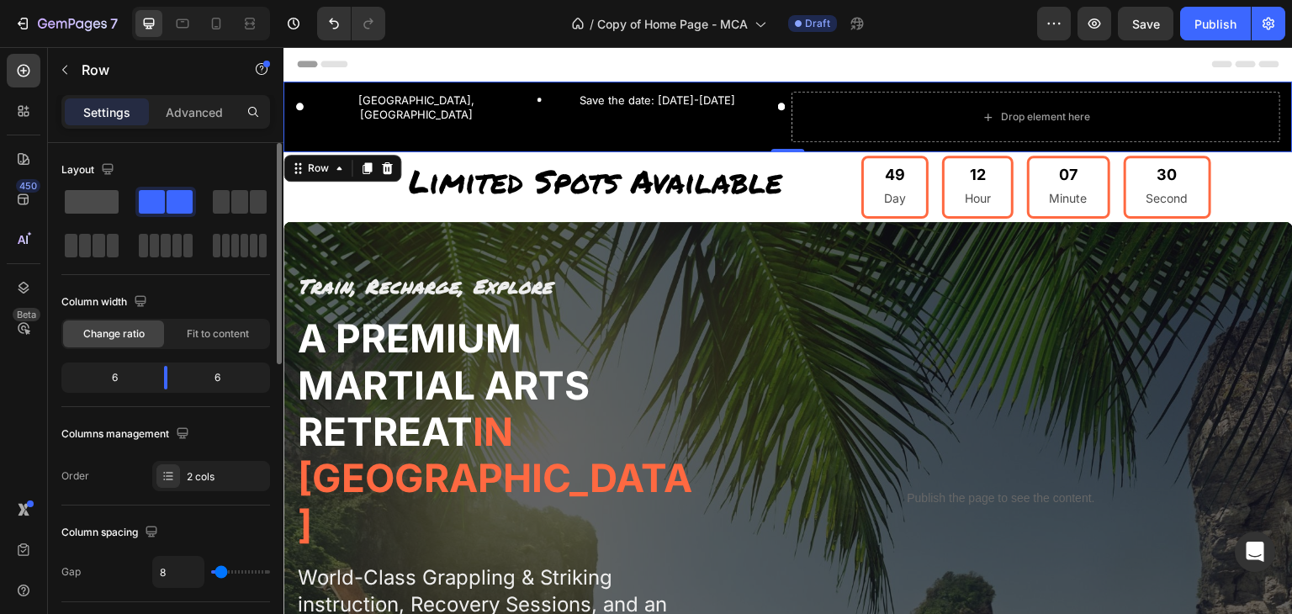
click at [81, 199] on span at bounding box center [92, 202] width 54 height 24
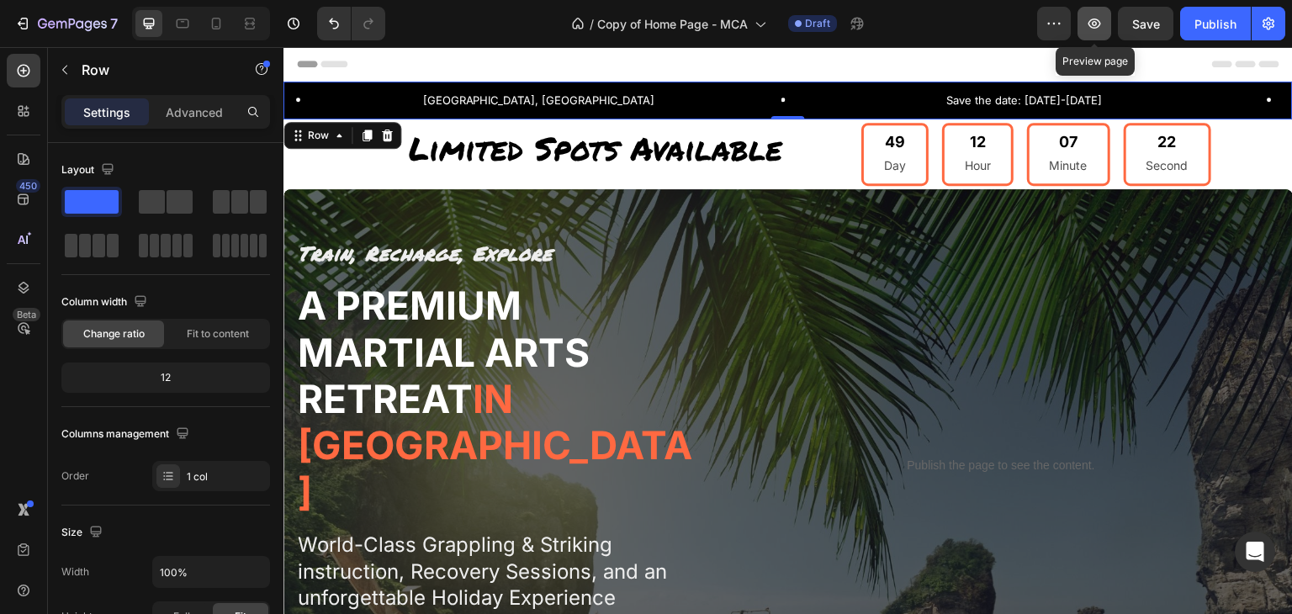
click at [1091, 27] on icon "button" at bounding box center [1095, 24] width 13 height 10
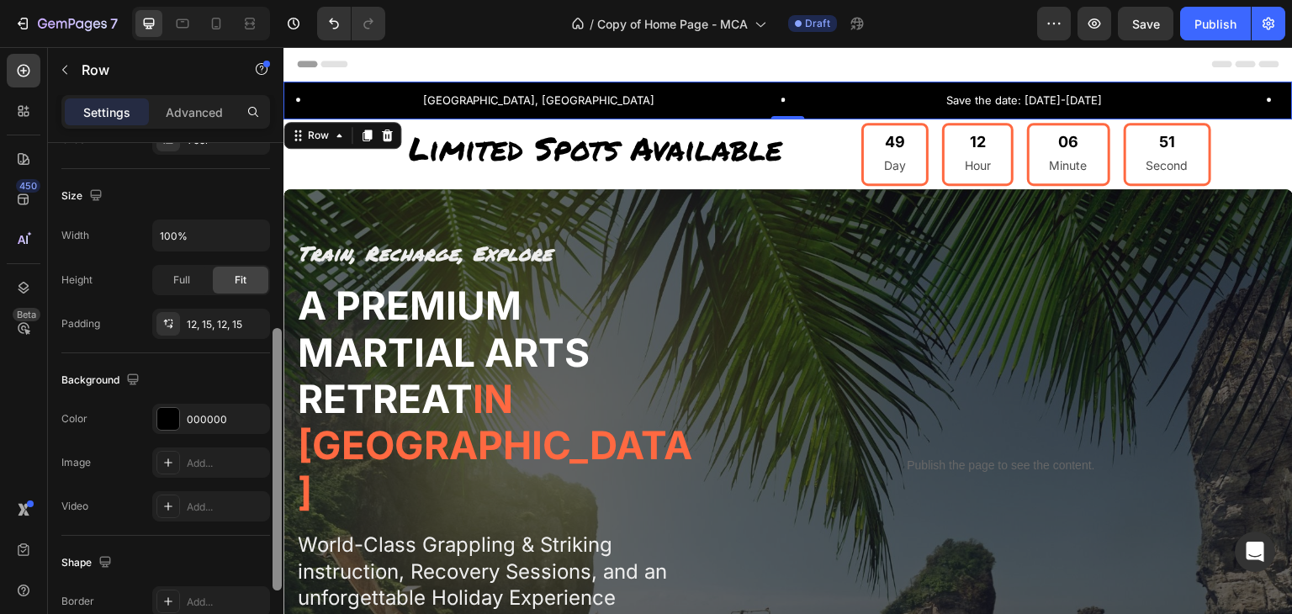
scroll to position [353, 0]
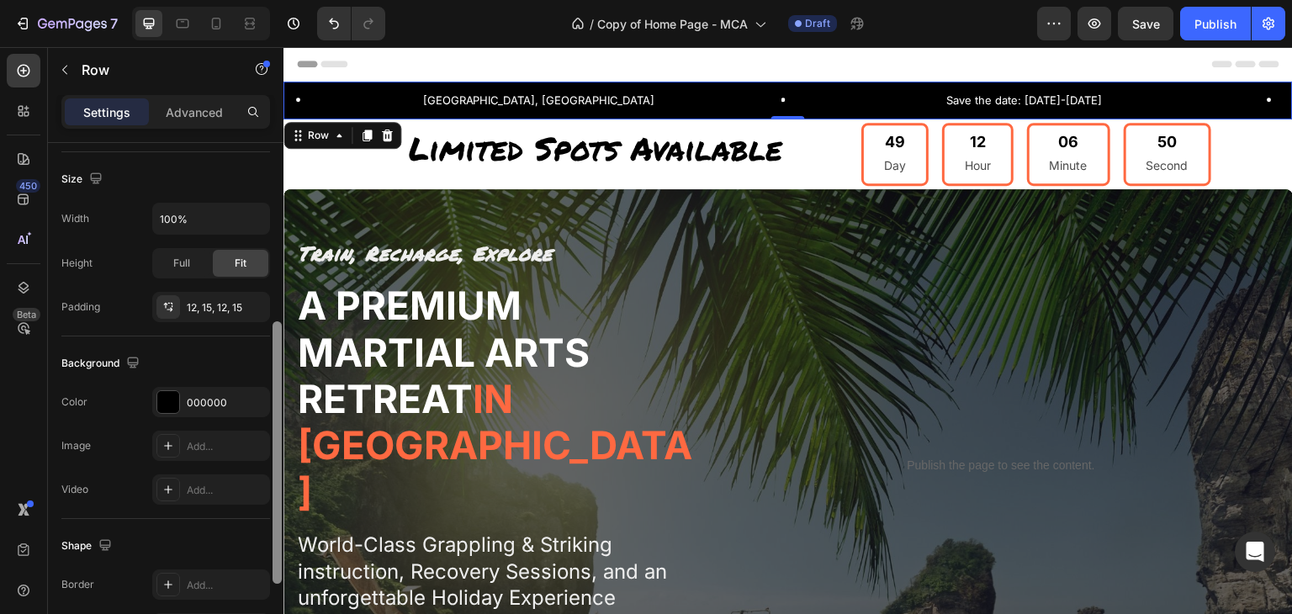
drag, startPoint x: 276, startPoint y: 279, endPoint x: 279, endPoint y: 459, distance: 179.3
click at [279, 459] on div at bounding box center [277, 452] width 9 height 263
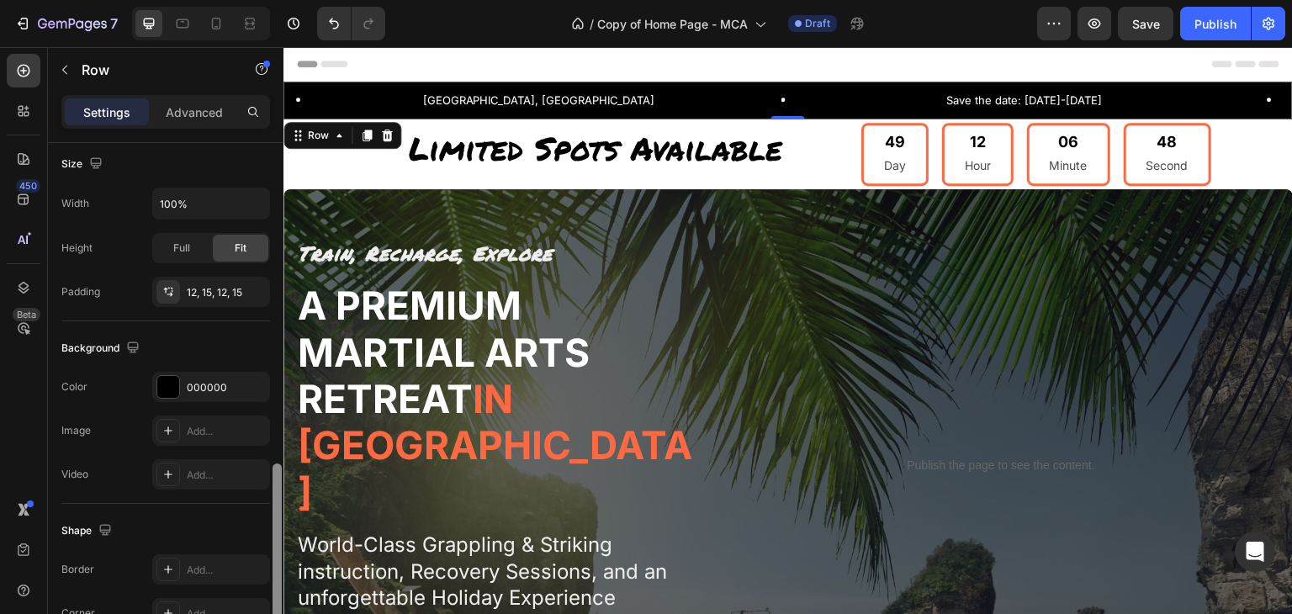
scroll to position [327, 0]
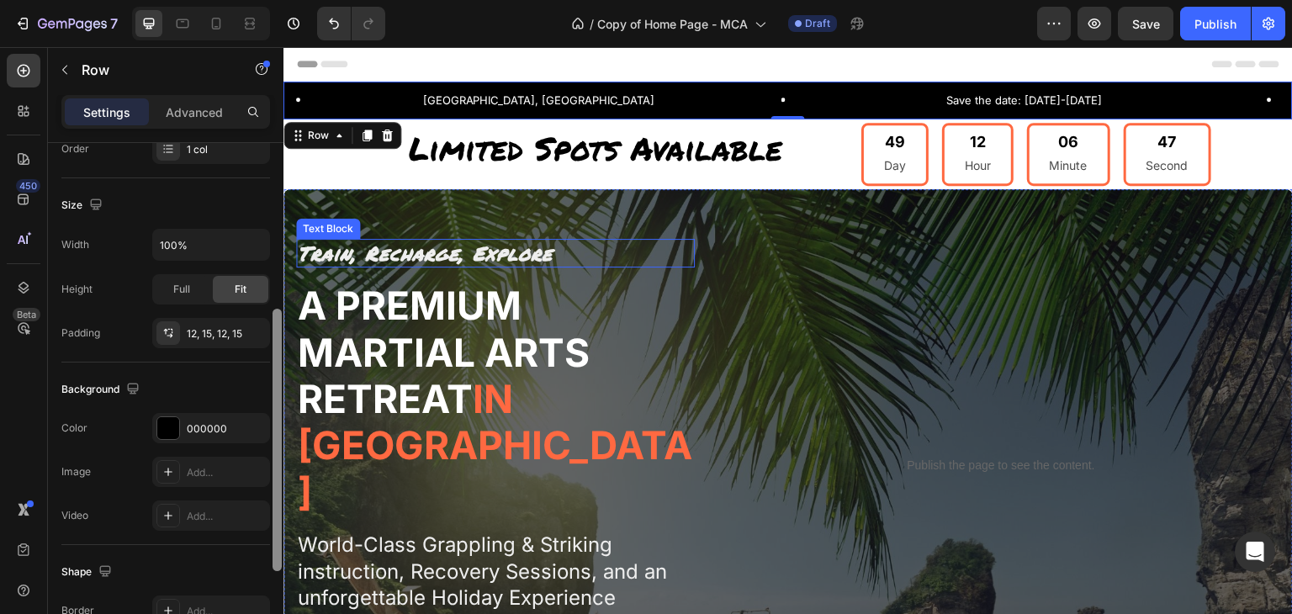
drag, startPoint x: 560, startPoint y: 492, endPoint x: 298, endPoint y: 236, distance: 367.1
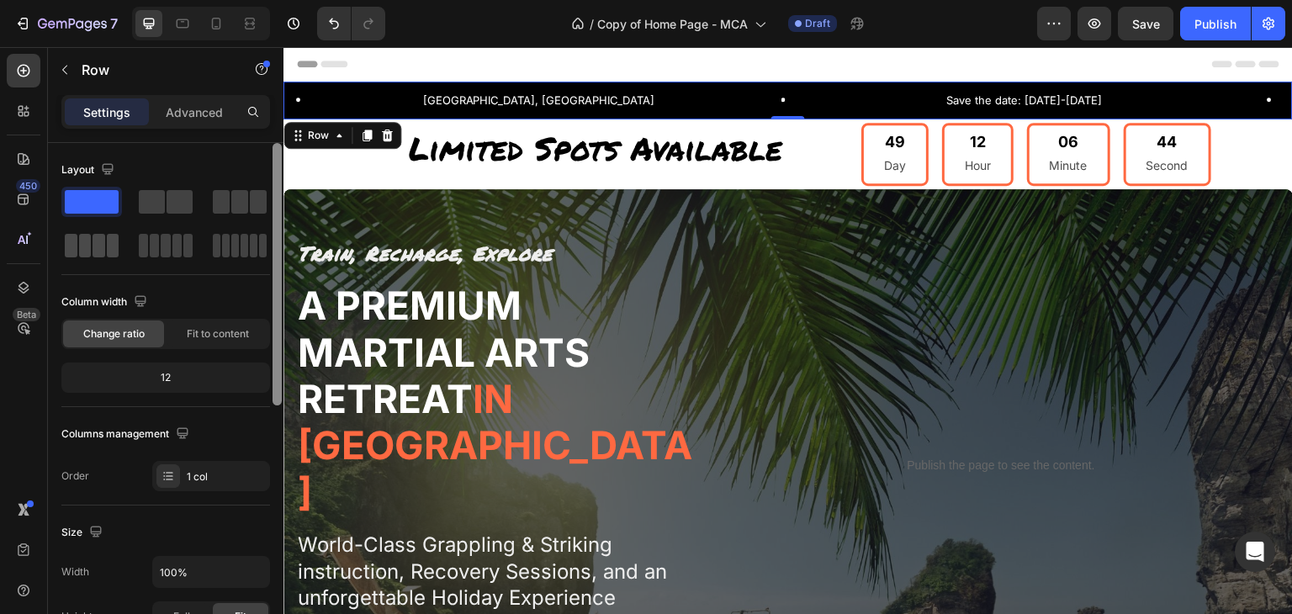
click at [105, 243] on div at bounding box center [92, 246] width 54 height 24
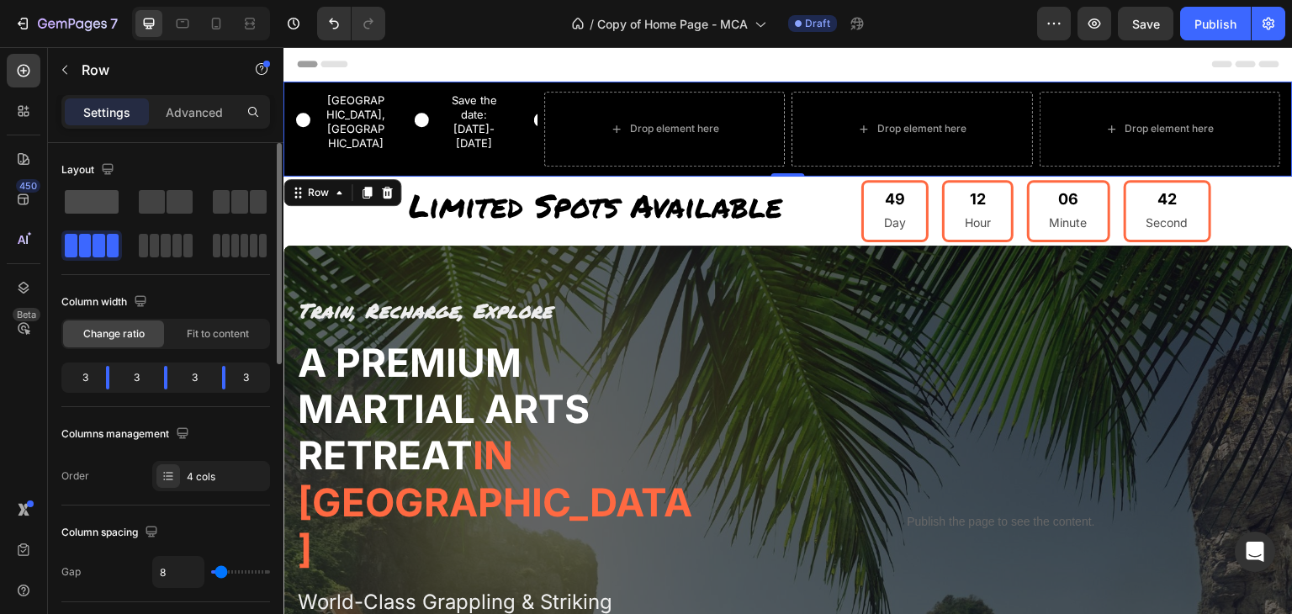
click at [108, 193] on span at bounding box center [92, 202] width 54 height 24
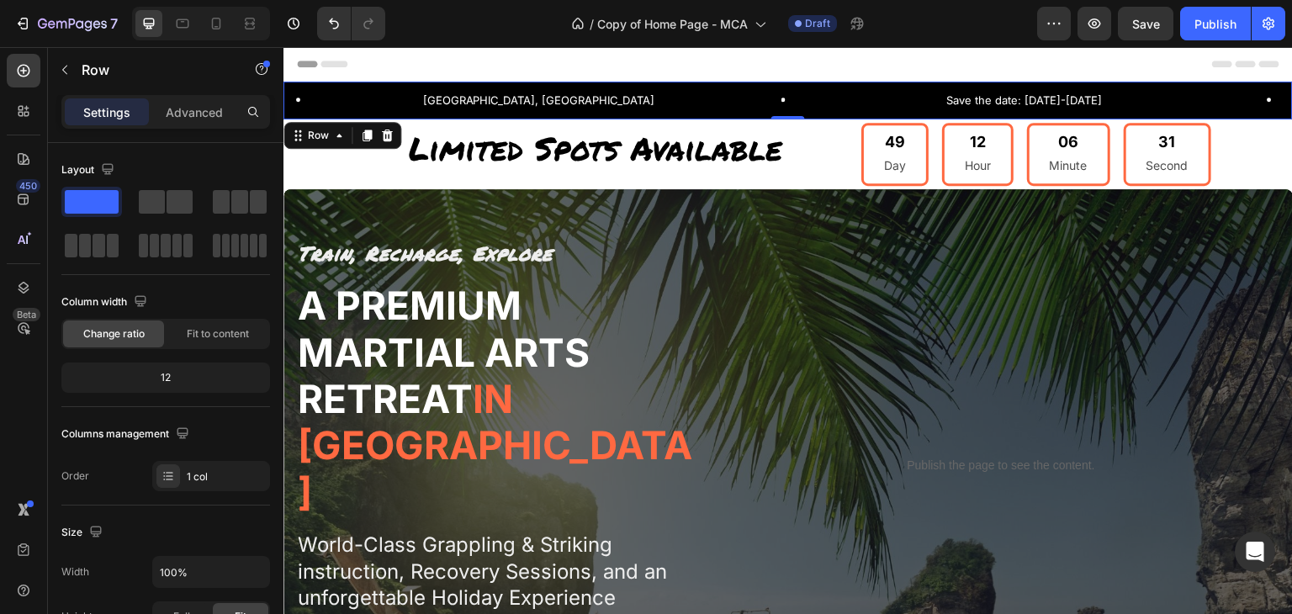
click at [367, 85] on div "[GEOGRAPHIC_DATA], [GEOGRAPHIC_DATA] Text Block Row Save the date: [DATE]-[DATE…" at bounding box center [789, 101] width 1010 height 38
click at [218, 109] on p "Advanced" at bounding box center [194, 112] width 57 height 18
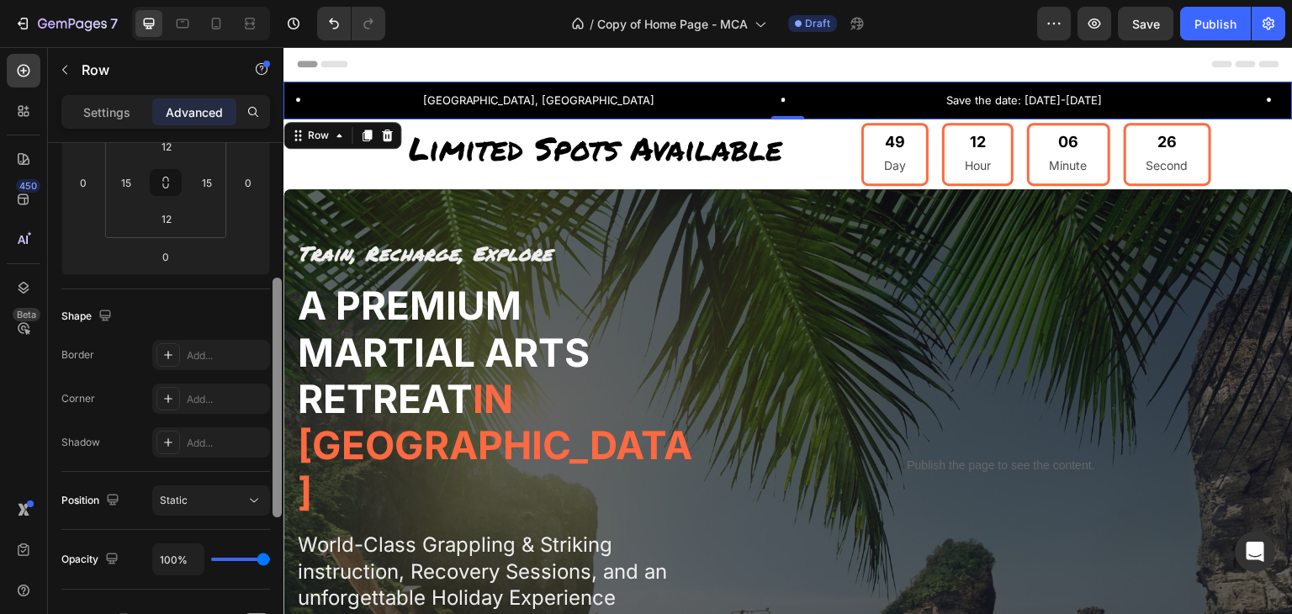
scroll to position [288, 0]
drag, startPoint x: 278, startPoint y: 169, endPoint x: 279, endPoint y: 303, distance: 133.8
click at [279, 303] on div at bounding box center [277, 396] width 9 height 240
click at [254, 487] on button "Static" at bounding box center [211, 499] width 118 height 30
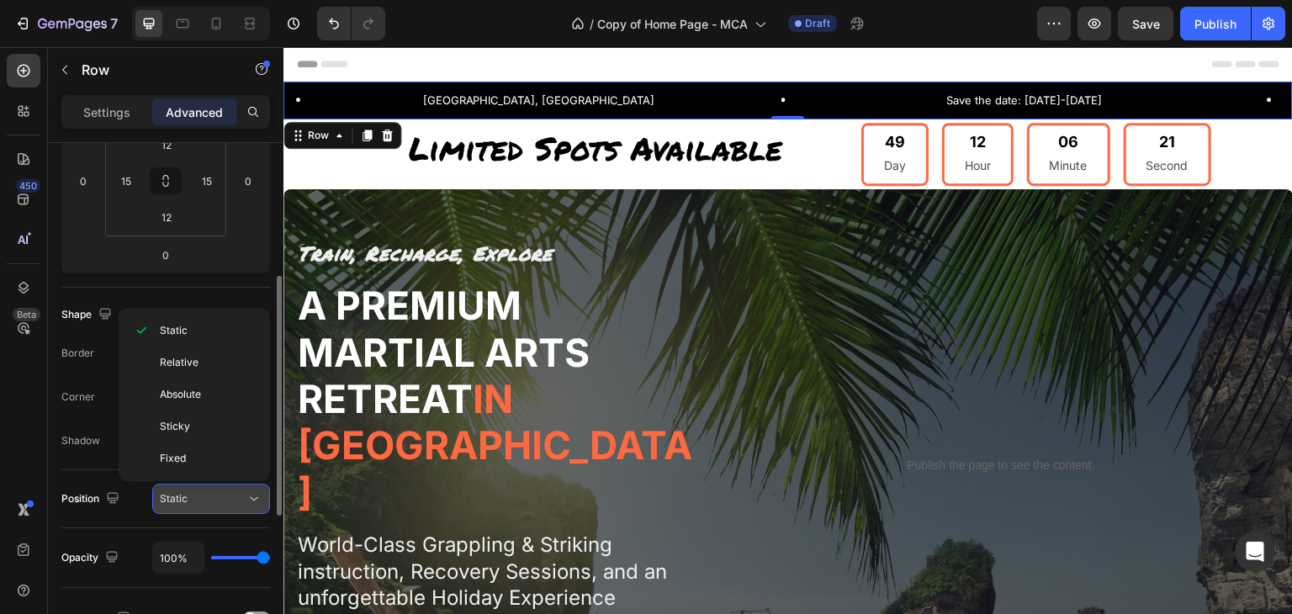
drag, startPoint x: 254, startPoint y: 487, endPoint x: 256, endPoint y: 506, distance: 18.6
click at [256, 506] on icon at bounding box center [254, 499] width 17 height 17
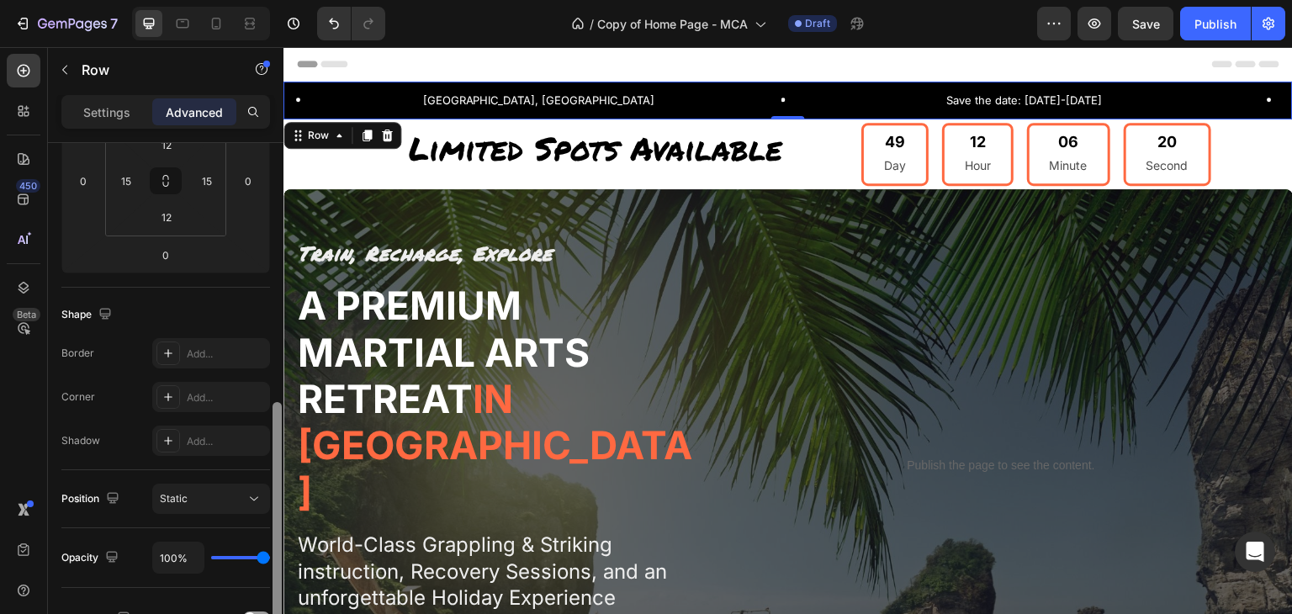
scroll to position [374, 0]
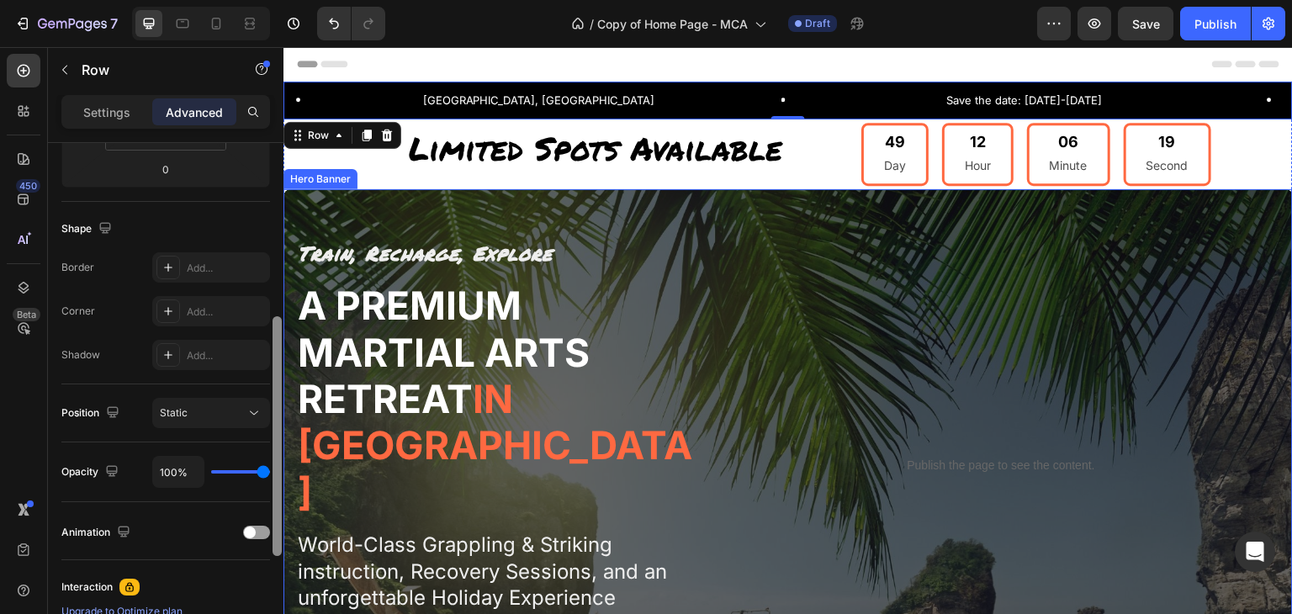
drag, startPoint x: 561, startPoint y: 527, endPoint x: 284, endPoint y: 579, distance: 282.5
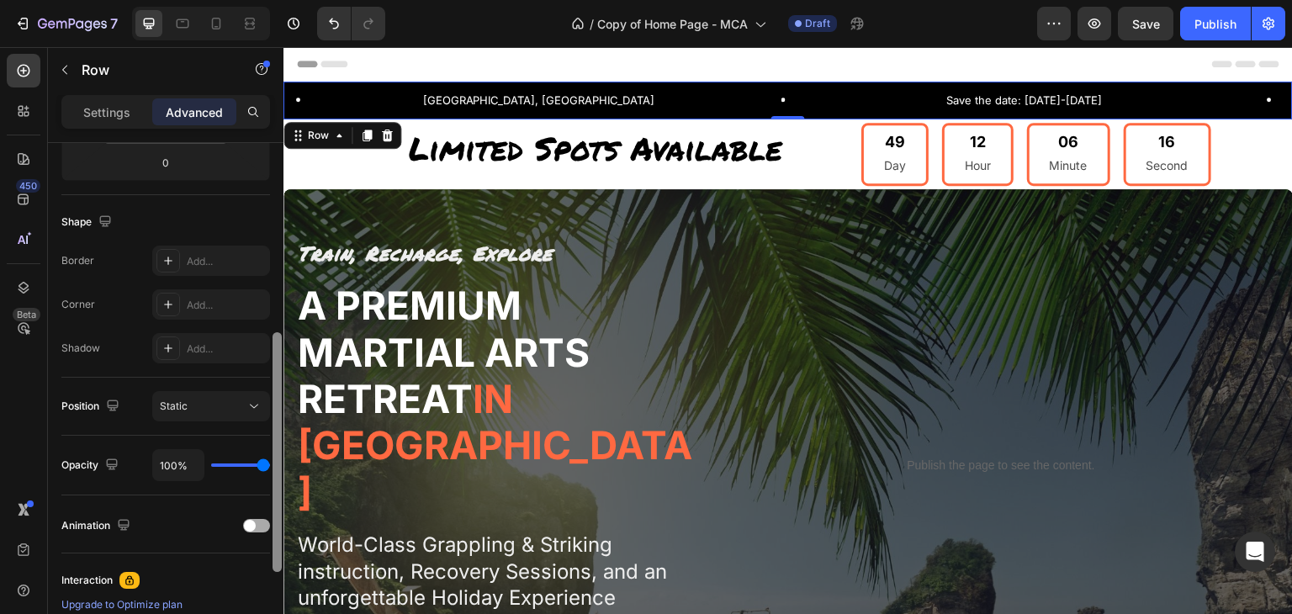
scroll to position [377, 0]
click at [250, 523] on div at bounding box center [256, 529] width 27 height 13
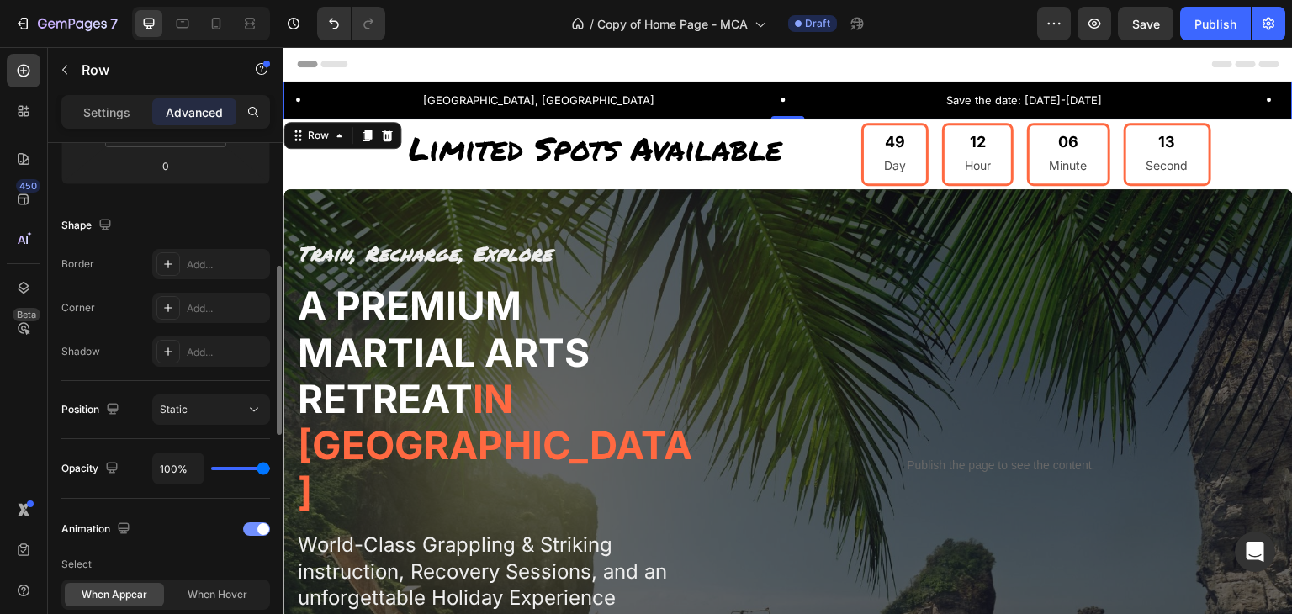
click at [250, 523] on div at bounding box center [256, 529] width 27 height 13
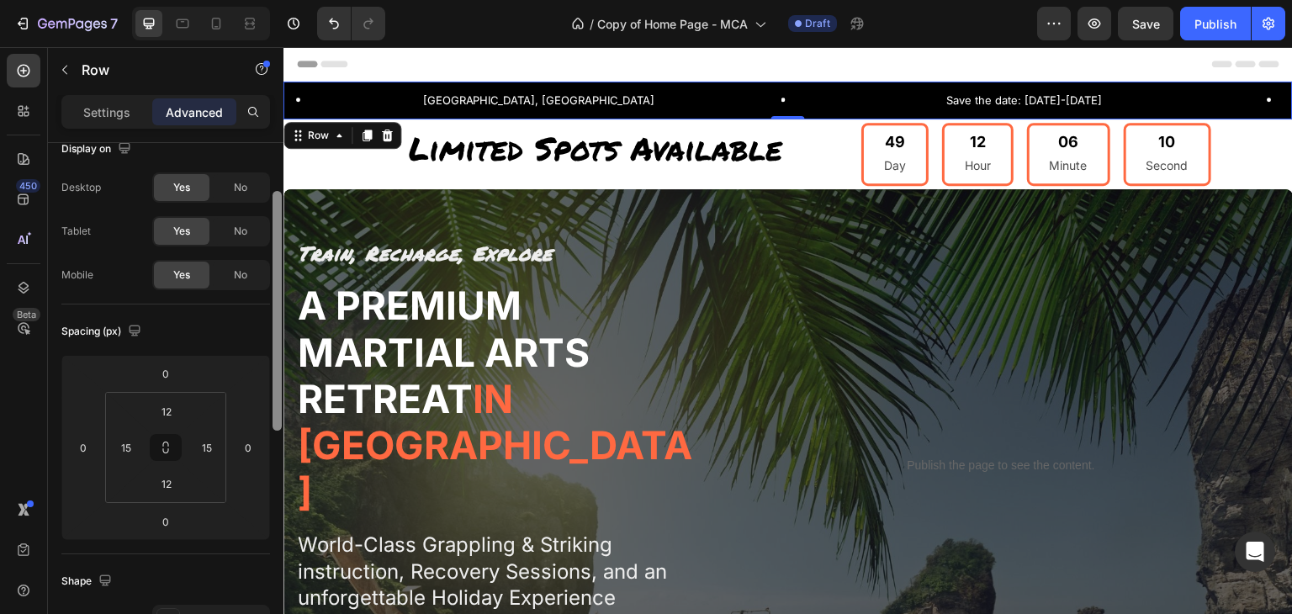
scroll to position [0, 0]
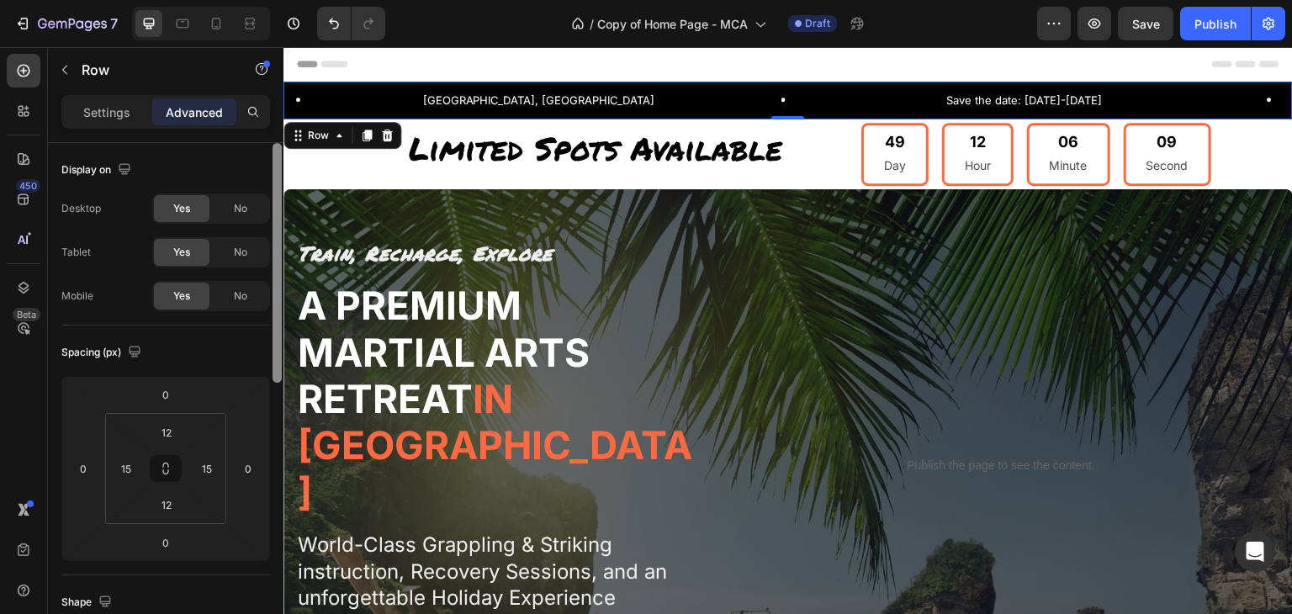
drag, startPoint x: 279, startPoint y: 540, endPoint x: 279, endPoint y: 362, distance: 178.4
click at [279, 362] on div at bounding box center [277, 263] width 9 height 240
click at [340, 144] on div "Row" at bounding box center [318, 135] width 61 height 20
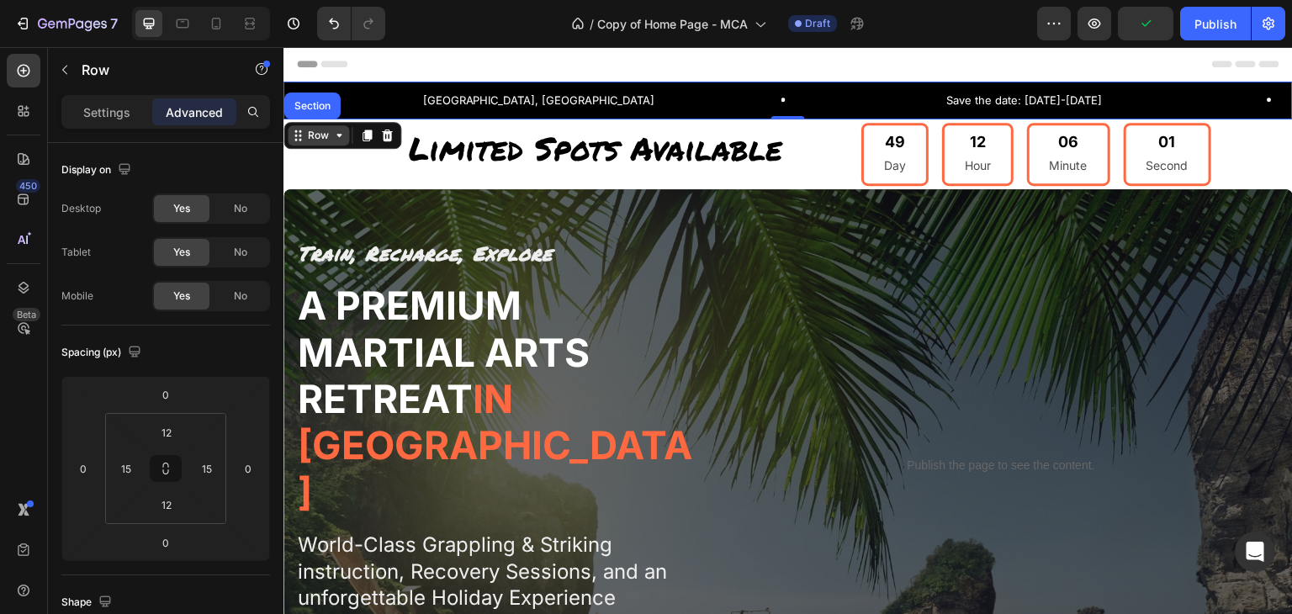
click at [295, 140] on icon at bounding box center [295, 139] width 3 height 3
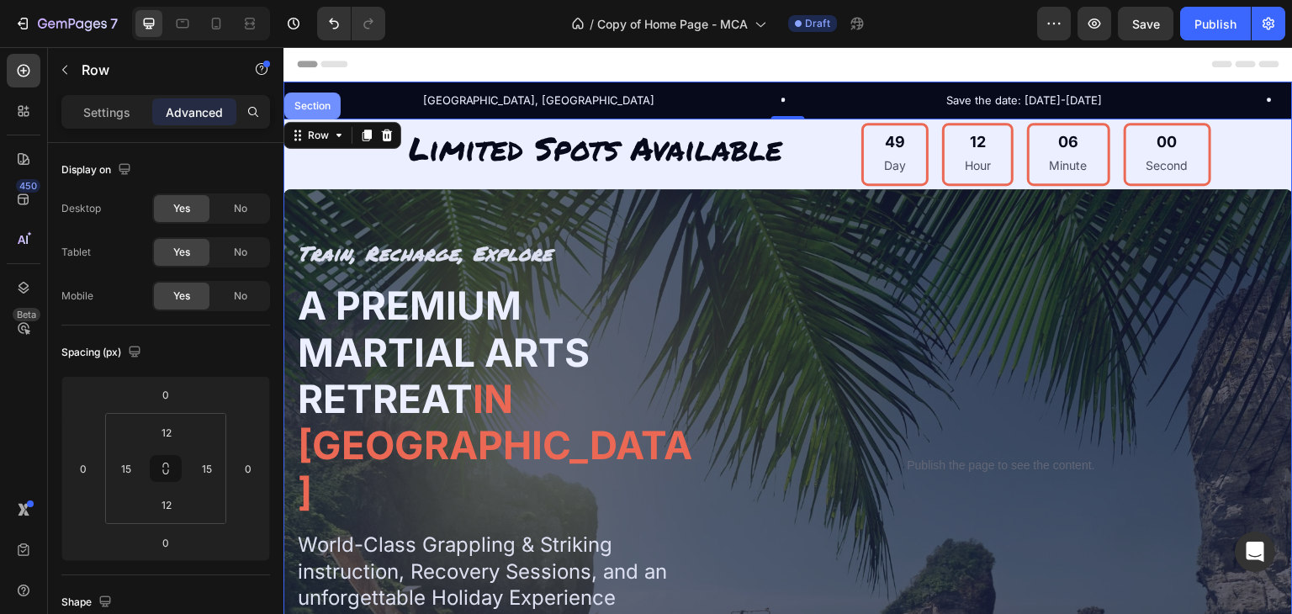
click at [300, 115] on div "Section" at bounding box center [312, 106] width 56 height 27
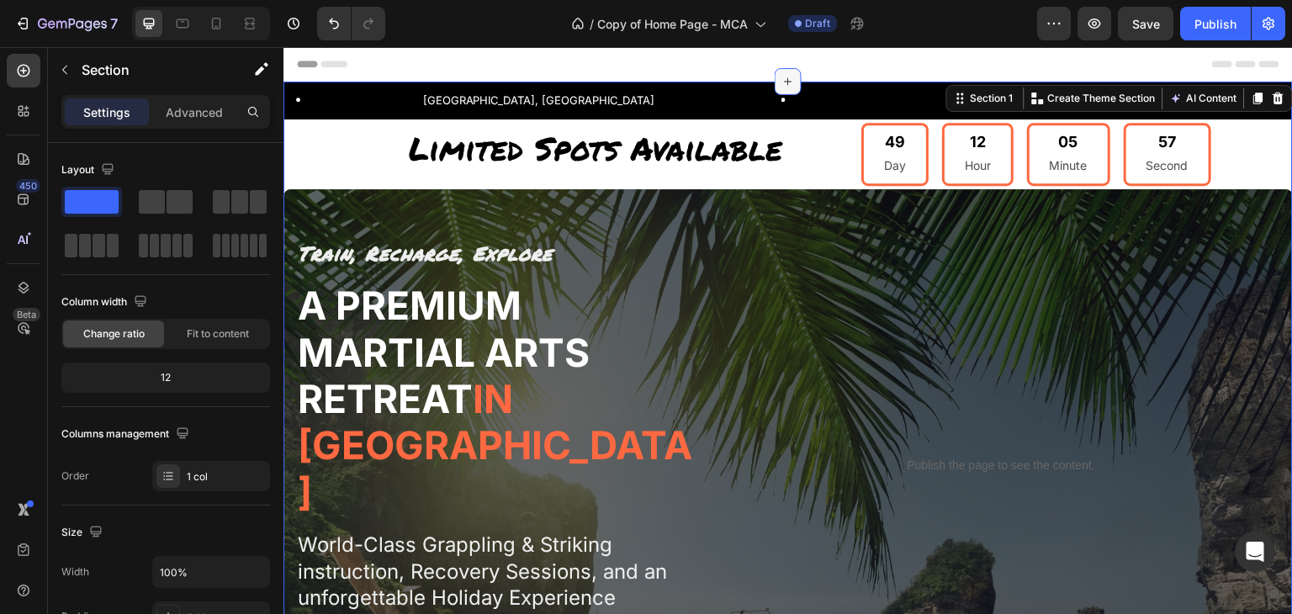
click at [784, 77] on icon at bounding box center [788, 81] width 13 height 13
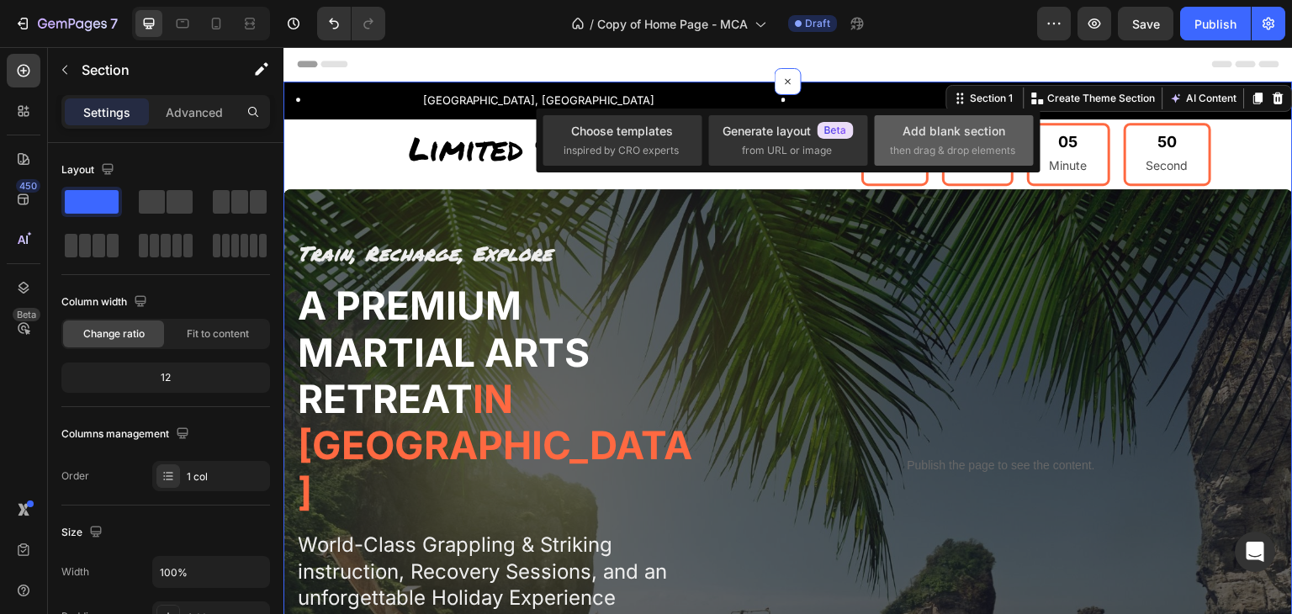
click at [922, 149] on span "then drag & drop elements" at bounding box center [952, 150] width 125 height 15
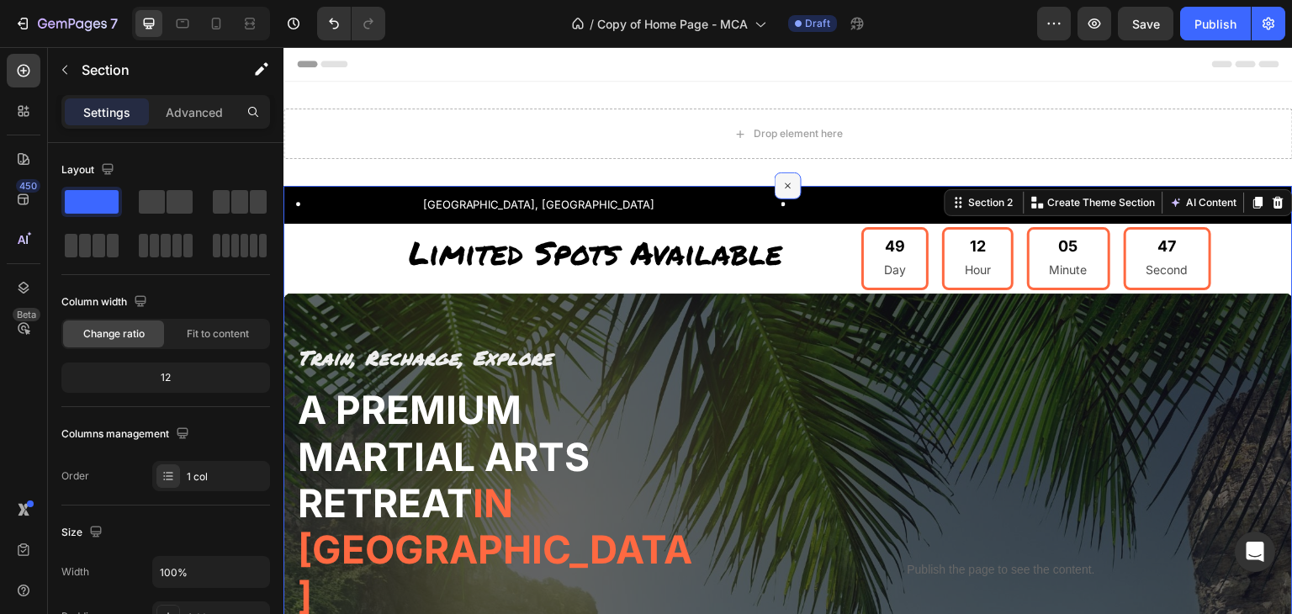
click at [779, 189] on icon at bounding box center [788, 186] width 19 height 19
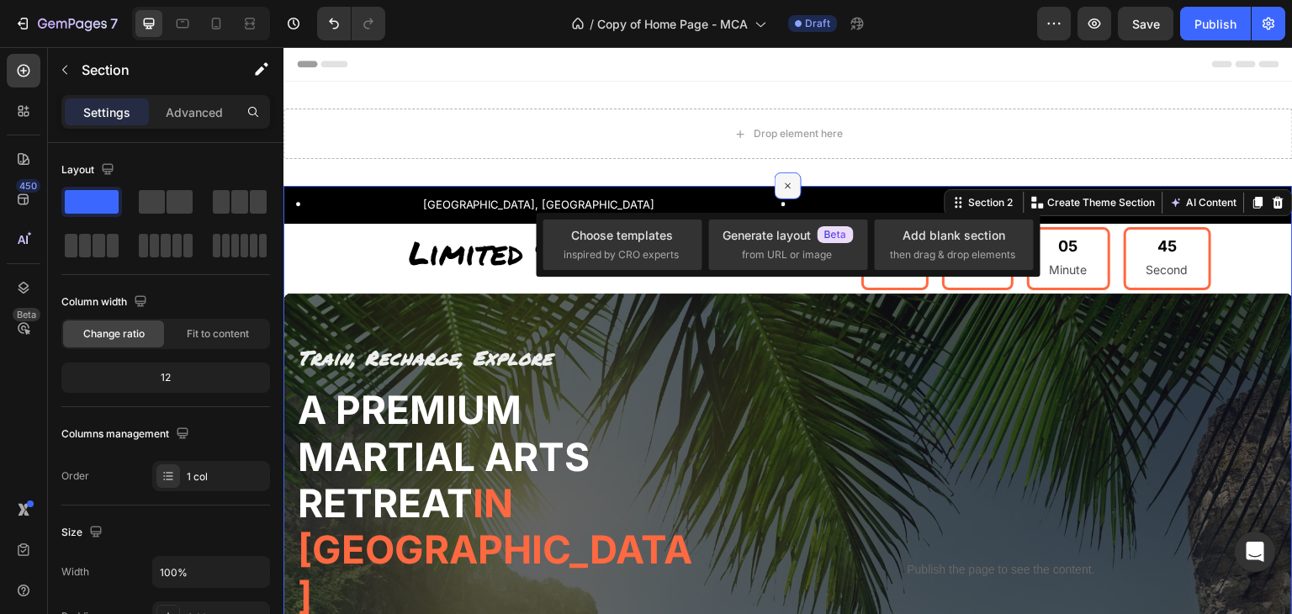
click at [779, 189] on icon at bounding box center [788, 186] width 19 height 19
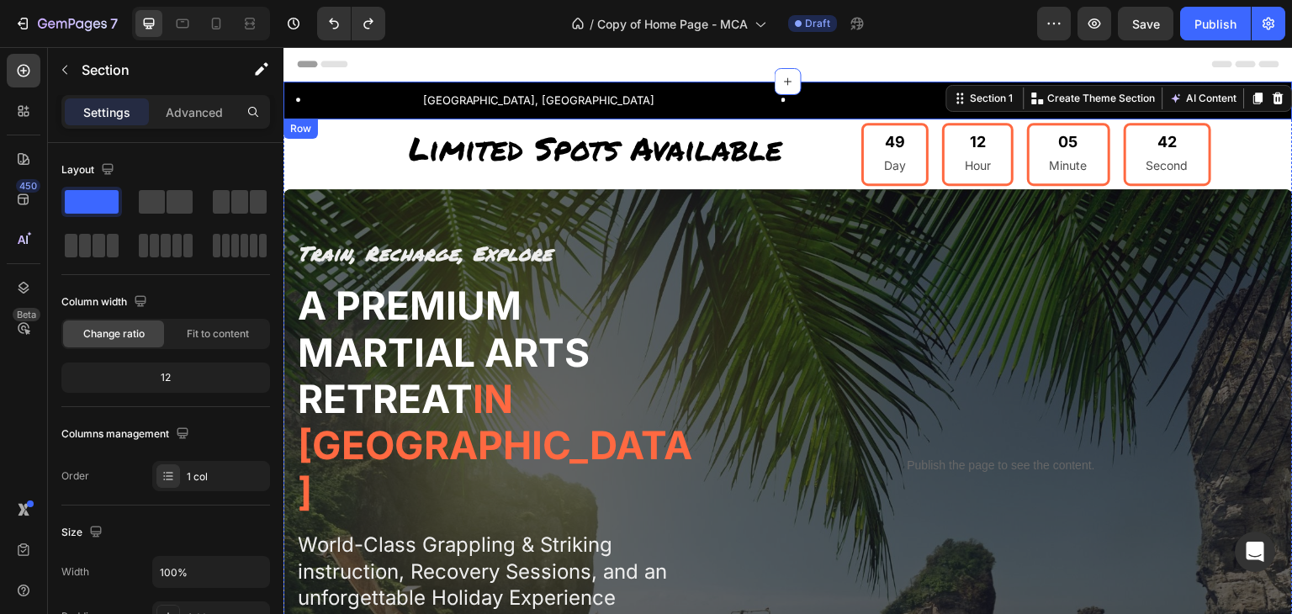
click at [393, 86] on div "[GEOGRAPHIC_DATA], [GEOGRAPHIC_DATA] Text Block Row Save the date: [DATE]-[DATE…" at bounding box center [789, 101] width 1010 height 38
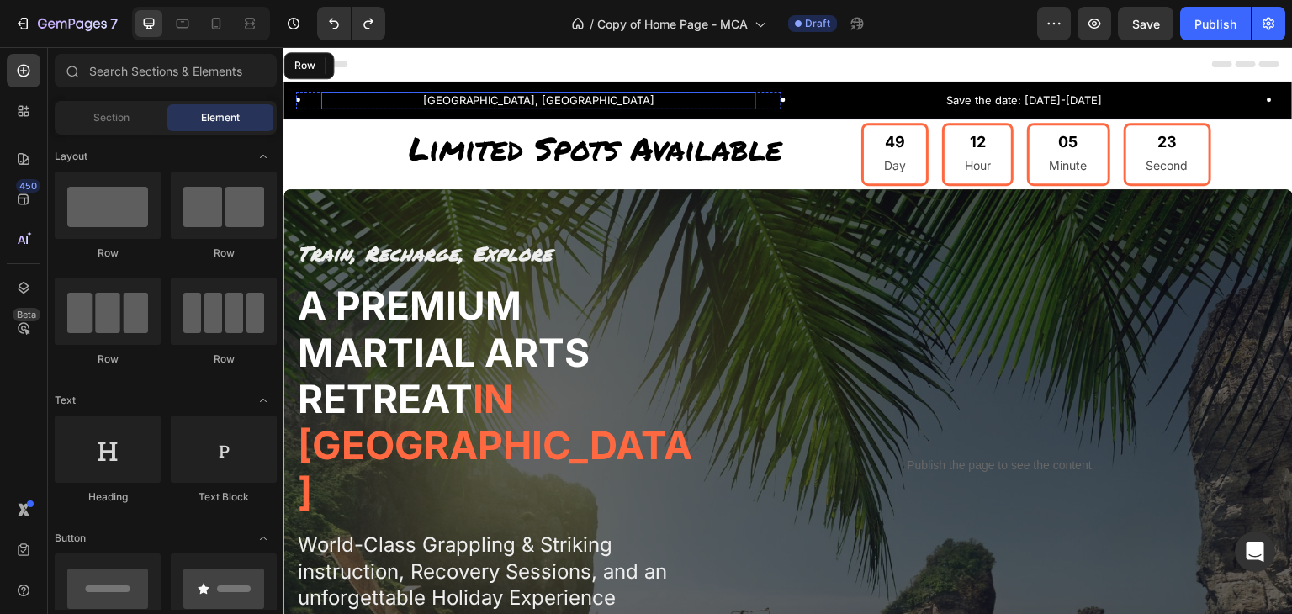
click at [523, 101] on p "[GEOGRAPHIC_DATA], [GEOGRAPHIC_DATA]" at bounding box center [539, 100] width 432 height 14
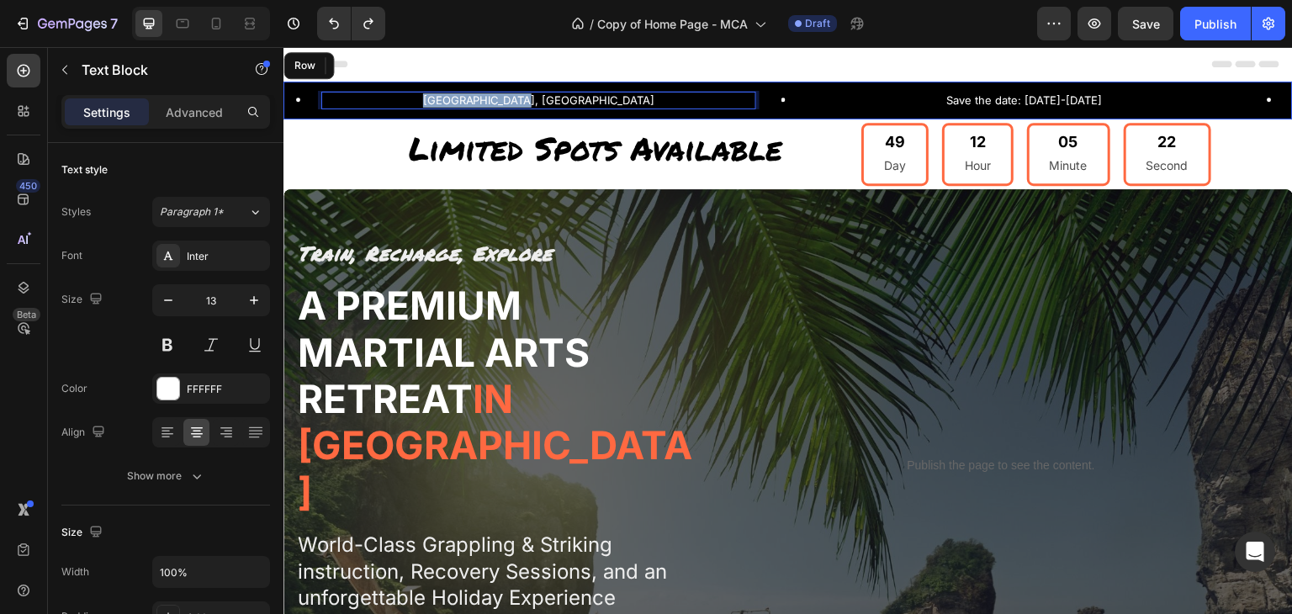
drag, startPoint x: 608, startPoint y: 96, endPoint x: 395, endPoint y: 98, distance: 212.9
click at [395, 98] on p "[GEOGRAPHIC_DATA], [GEOGRAPHIC_DATA]" at bounding box center [539, 100] width 432 height 14
click at [554, 103] on p "More Than Training · More Than Vacation · A Complete Retreat Experience" at bounding box center [539, 100] width 432 height 14
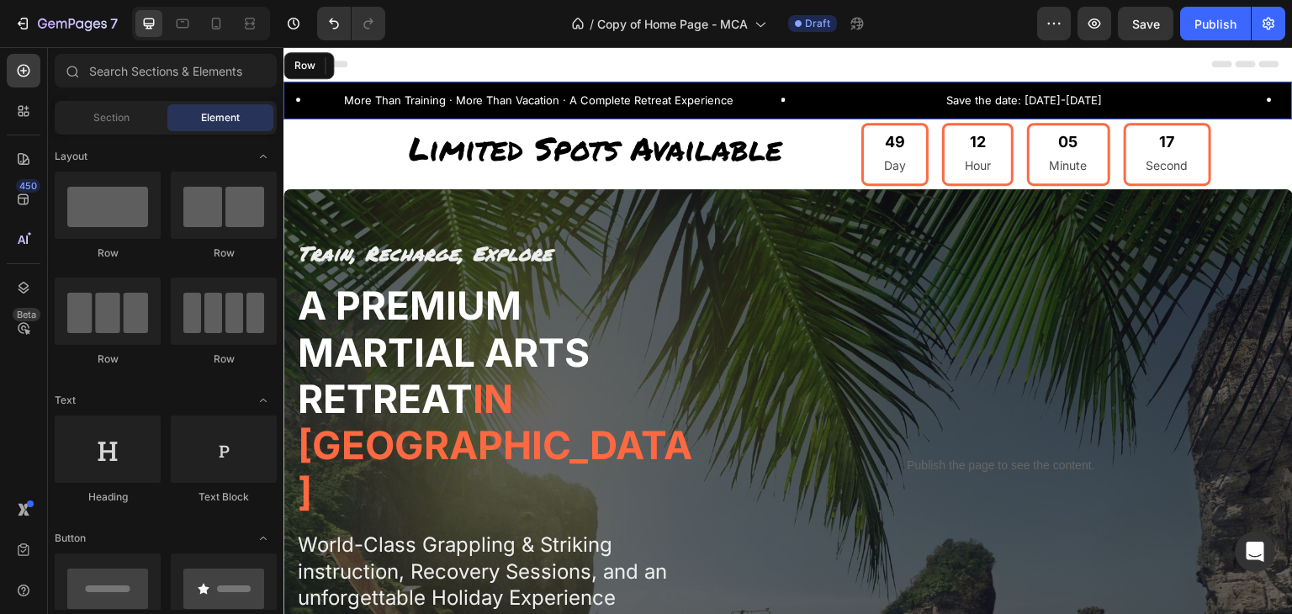
click at [551, 61] on div "Header" at bounding box center [788, 64] width 983 height 34
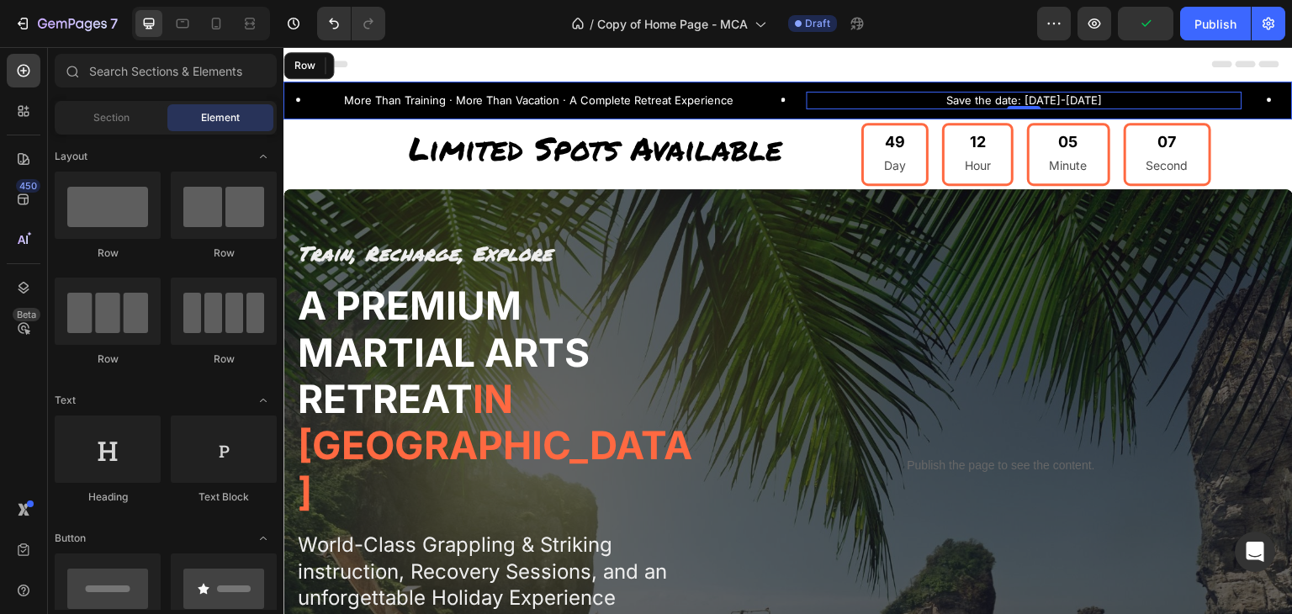
click at [1008, 101] on p "Save the date: [DATE]-[DATE]" at bounding box center [1025, 100] width 432 height 14
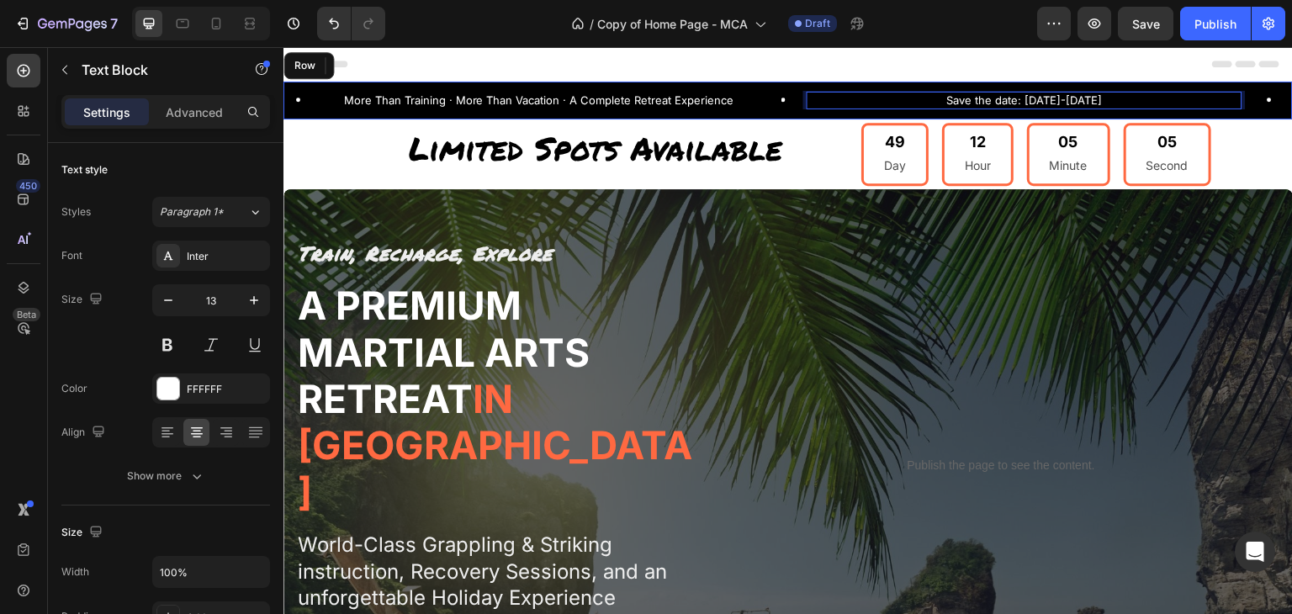
click at [1007, 102] on p "Save the date: [DATE]-[DATE]" at bounding box center [1025, 100] width 432 height 14
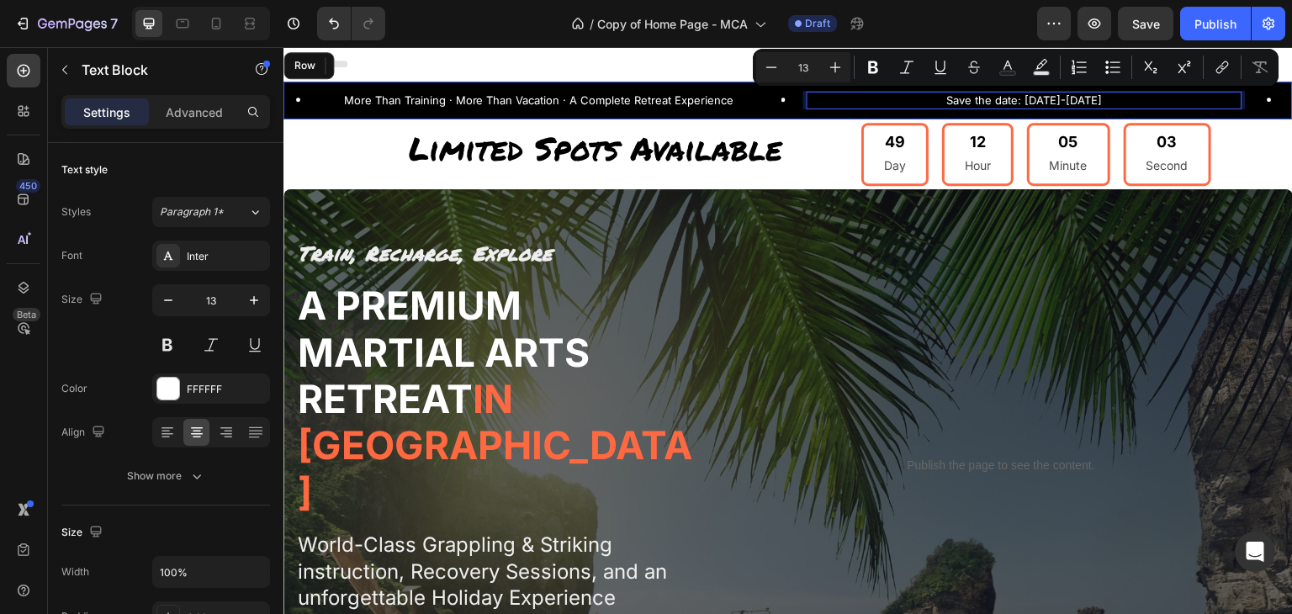
drag, startPoint x: 1136, startPoint y: 102, endPoint x: 898, endPoint y: 106, distance: 238.2
click at [898, 106] on p "Save the date: [DATE]-[DATE]" at bounding box center [1025, 100] width 432 height 14
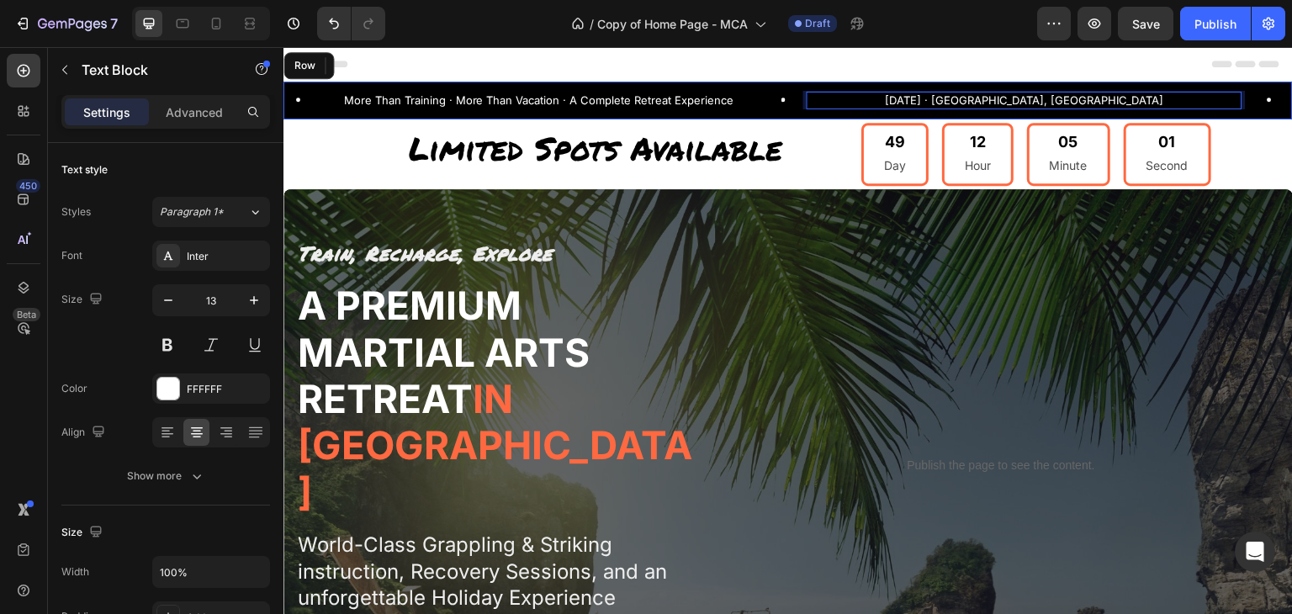
click at [938, 98] on p "[DATE] · [GEOGRAPHIC_DATA], [GEOGRAPHIC_DATA]" at bounding box center [1025, 100] width 432 height 14
click at [1183, 98] on p "[DATE]-[DATE] · [GEOGRAPHIC_DATA], [GEOGRAPHIC_DATA]" at bounding box center [1025, 100] width 432 height 14
click at [836, 73] on div "Header" at bounding box center [788, 64] width 983 height 34
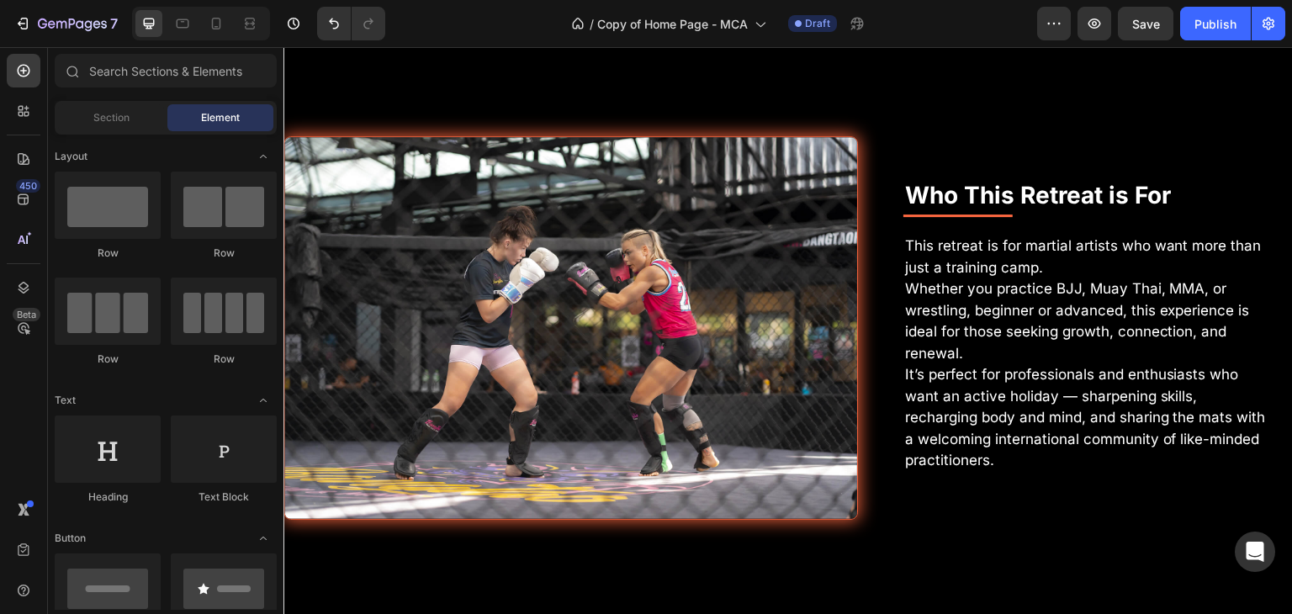
scroll to position [5345, 0]
